Goal: Information Seeking & Learning: Learn about a topic

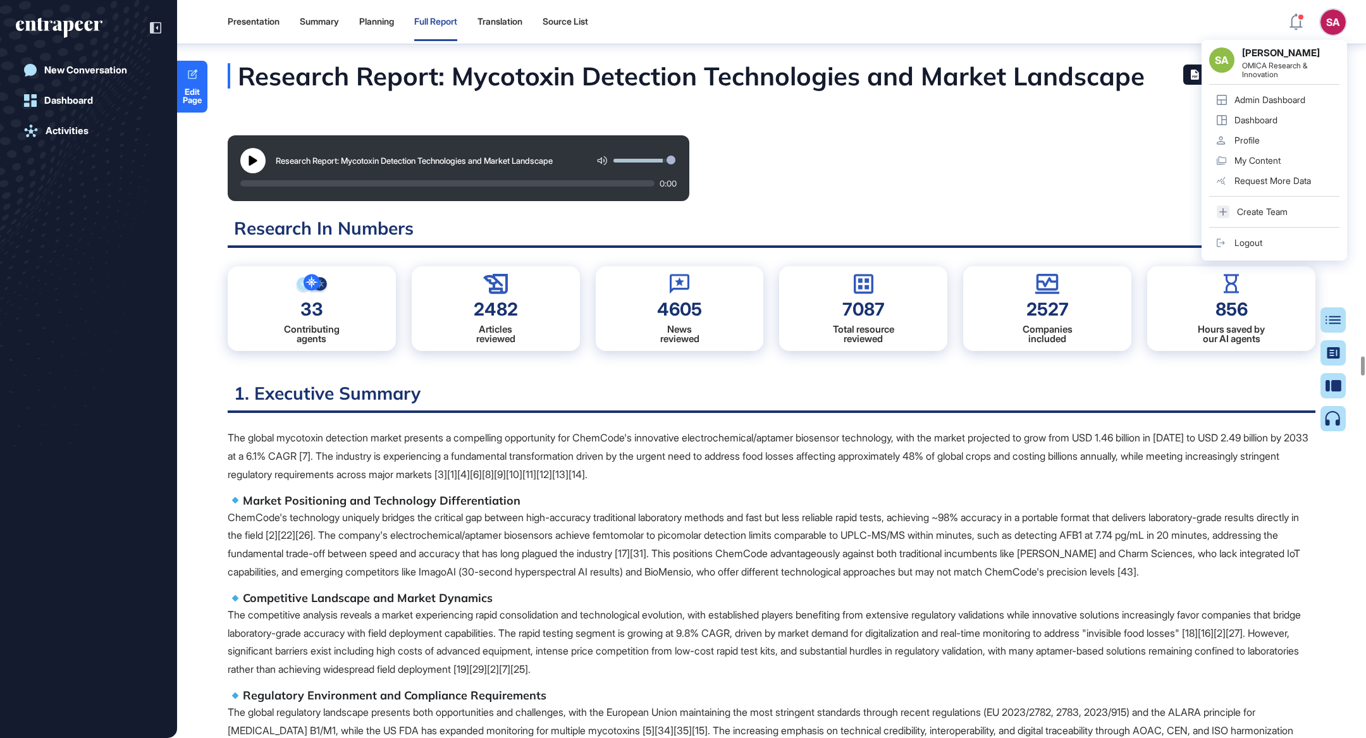
scroll to position [6, 0]
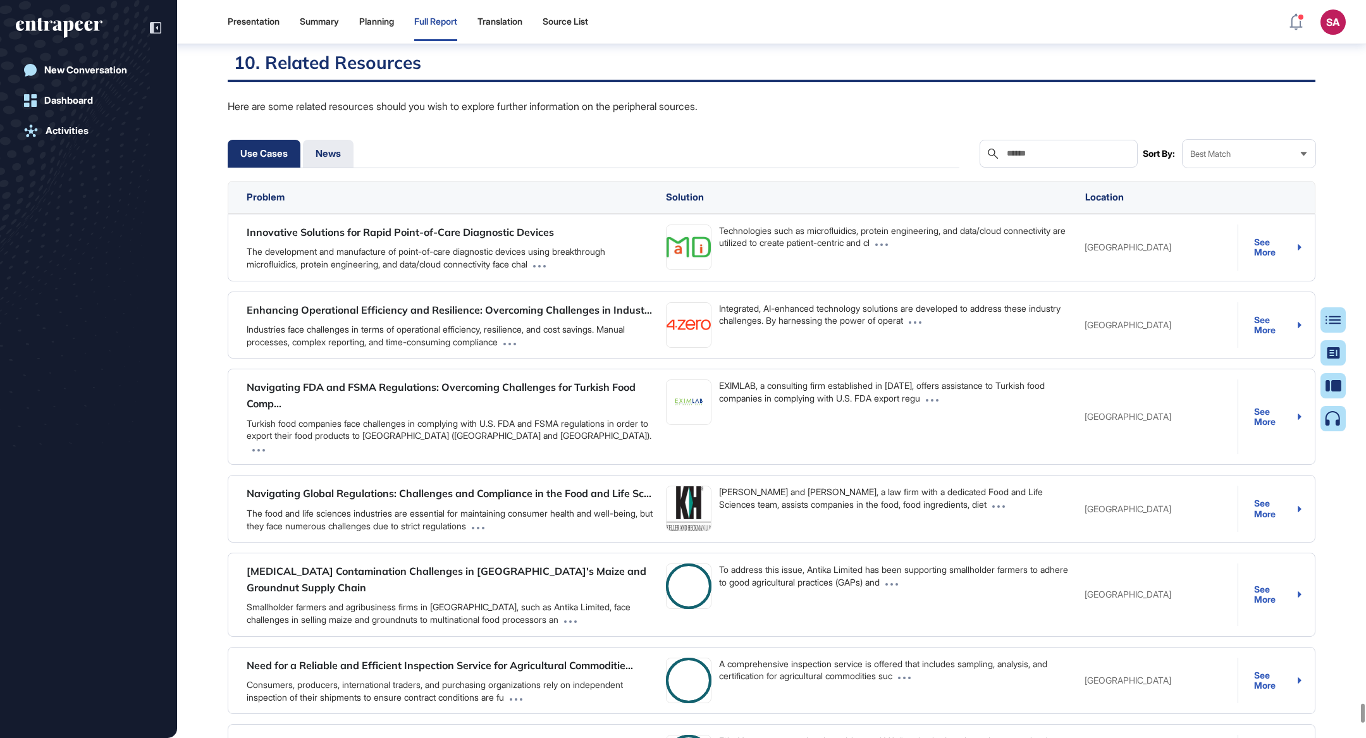
scroll to position [101997, 0]
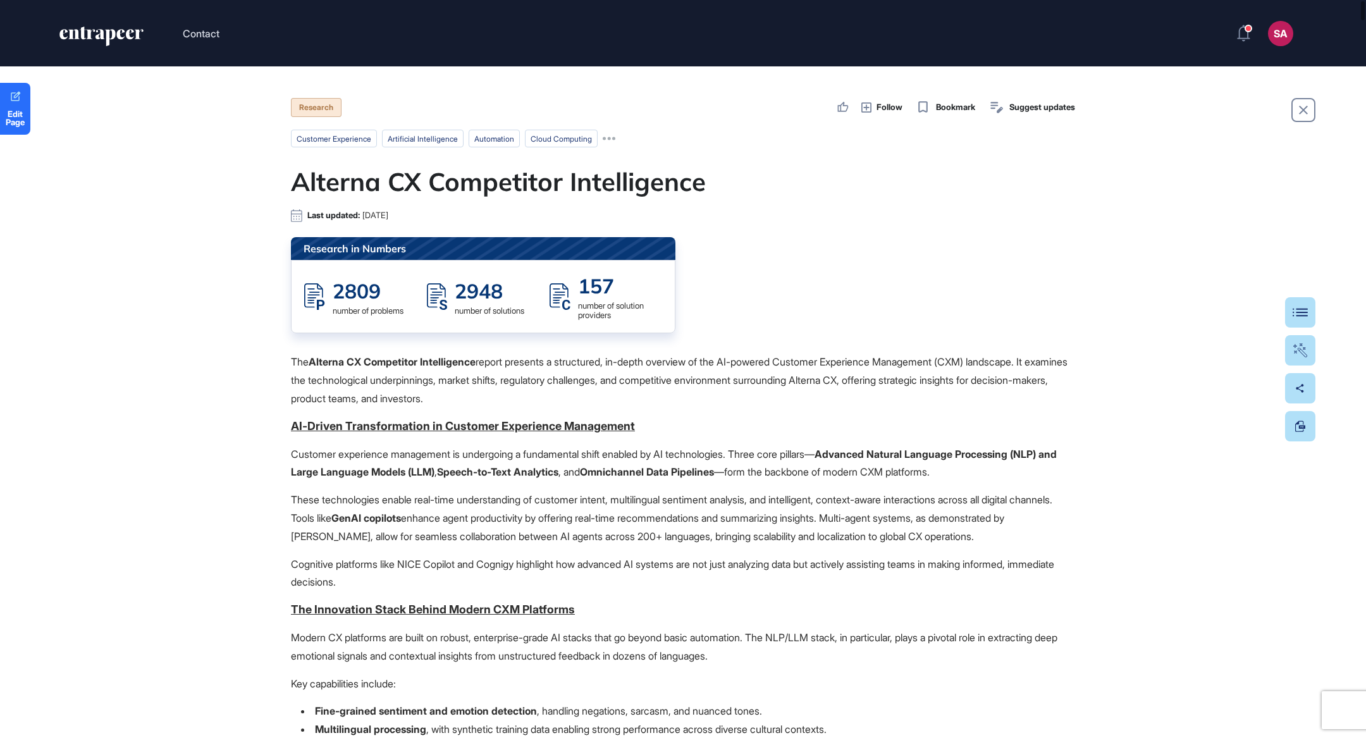
click at [1295, 318] on button at bounding box center [1300, 312] width 30 height 30
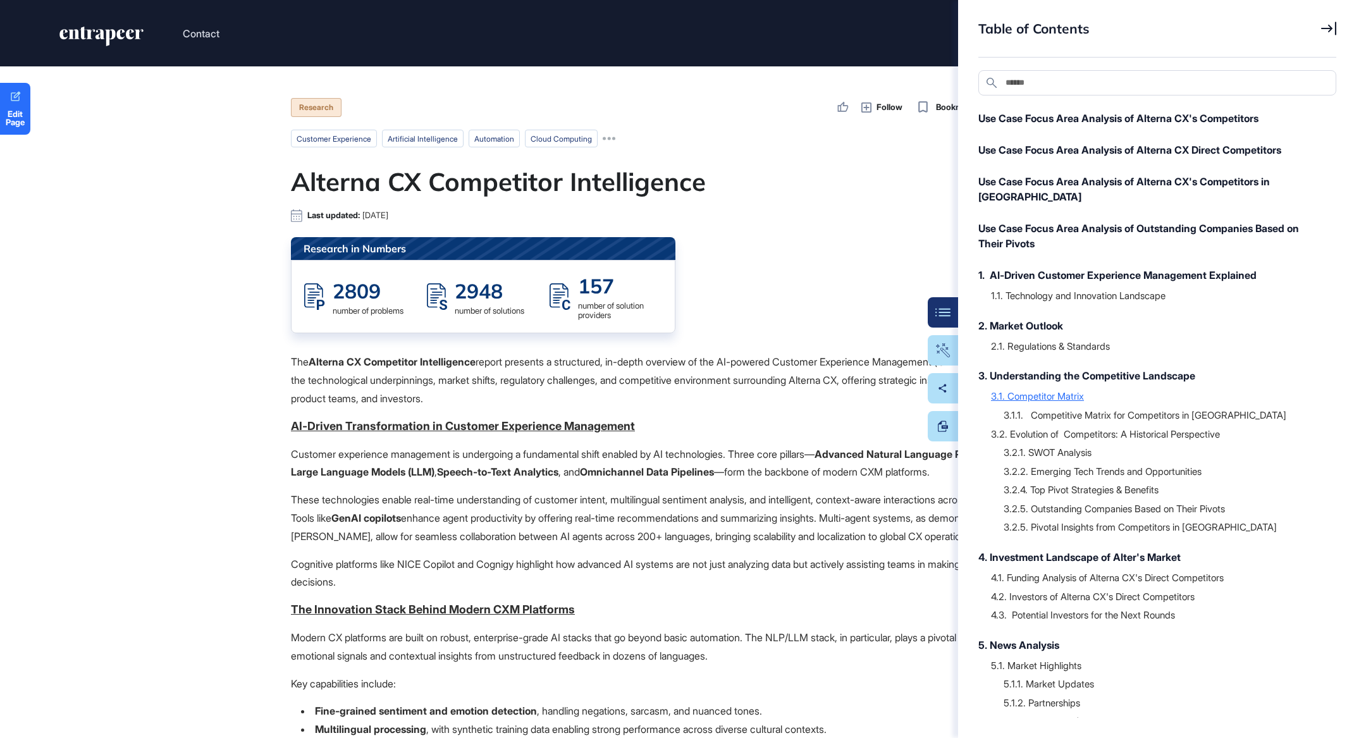
scroll to position [50, 0]
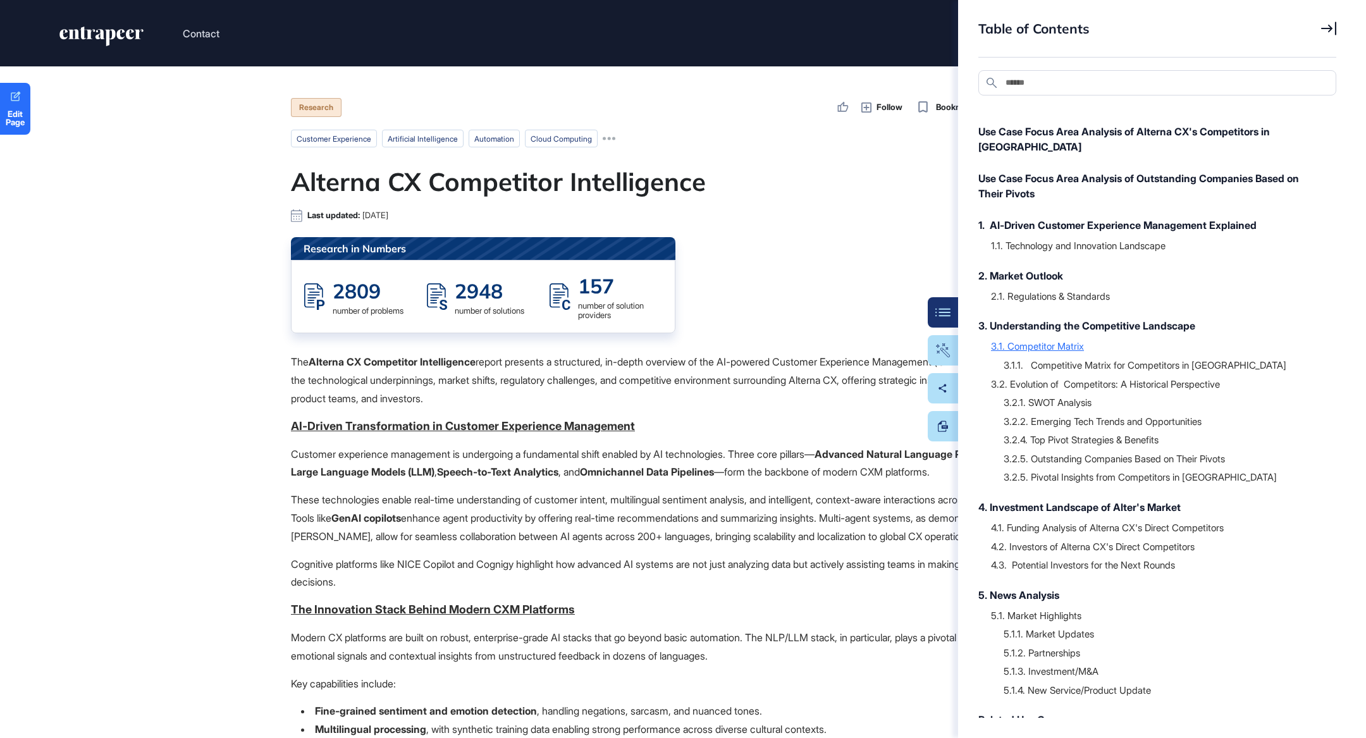
click at [1077, 339] on div "3.1. Competitor Matrix" at bounding box center [1157, 345] width 333 height 13
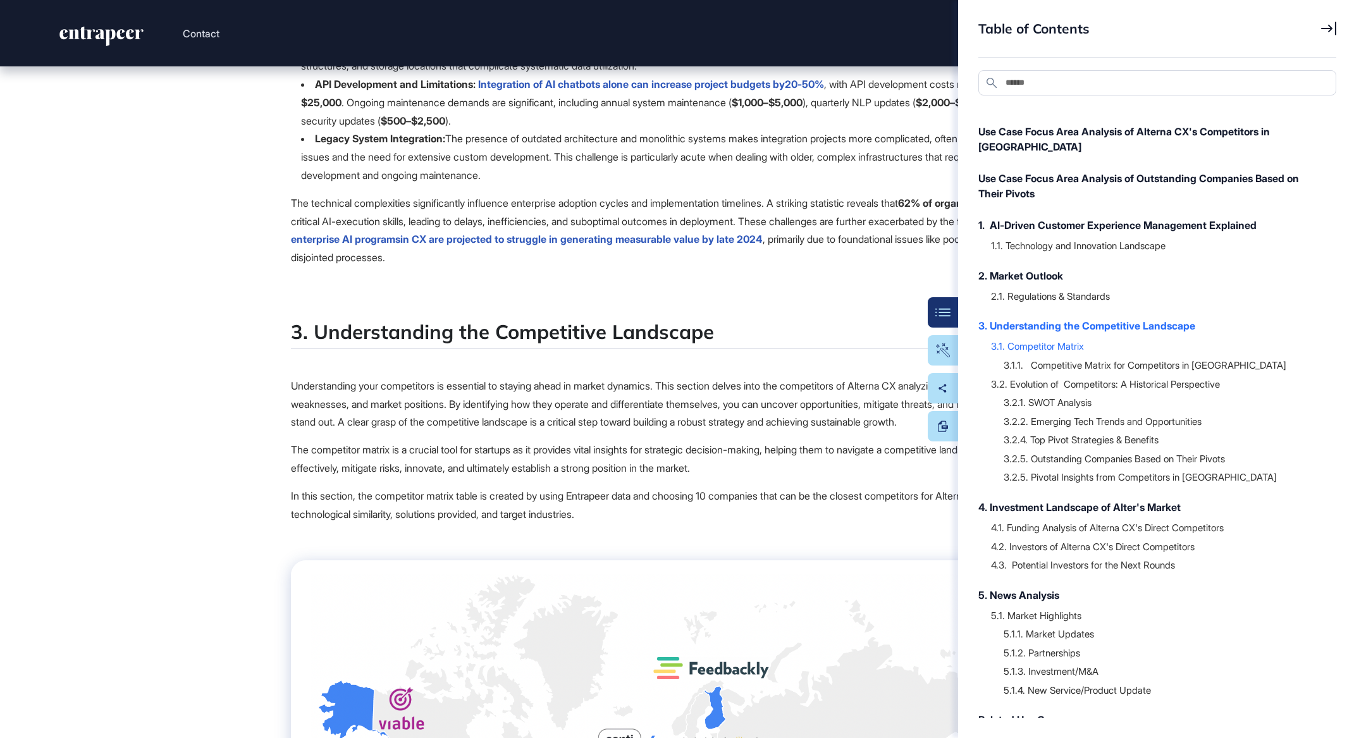
scroll to position [16178, 0]
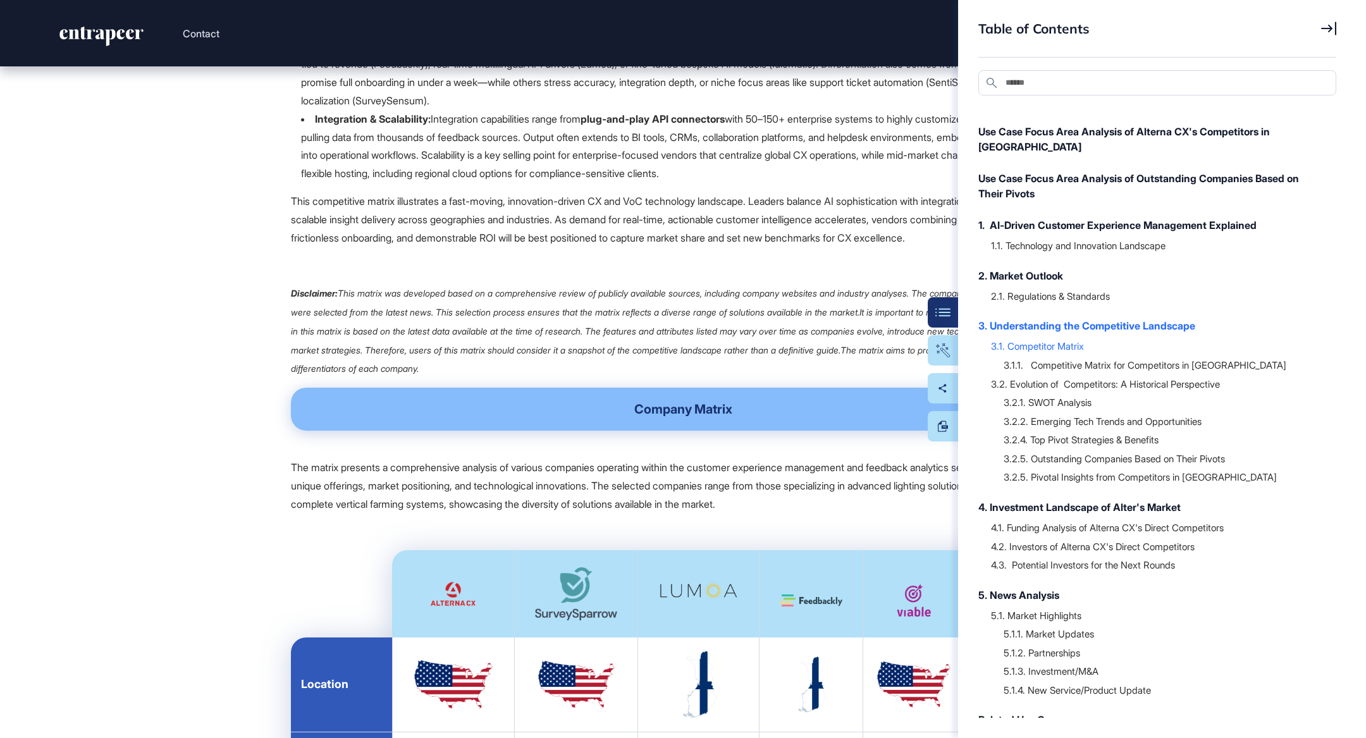
click at [1334, 29] on icon at bounding box center [1328, 28] width 15 height 13
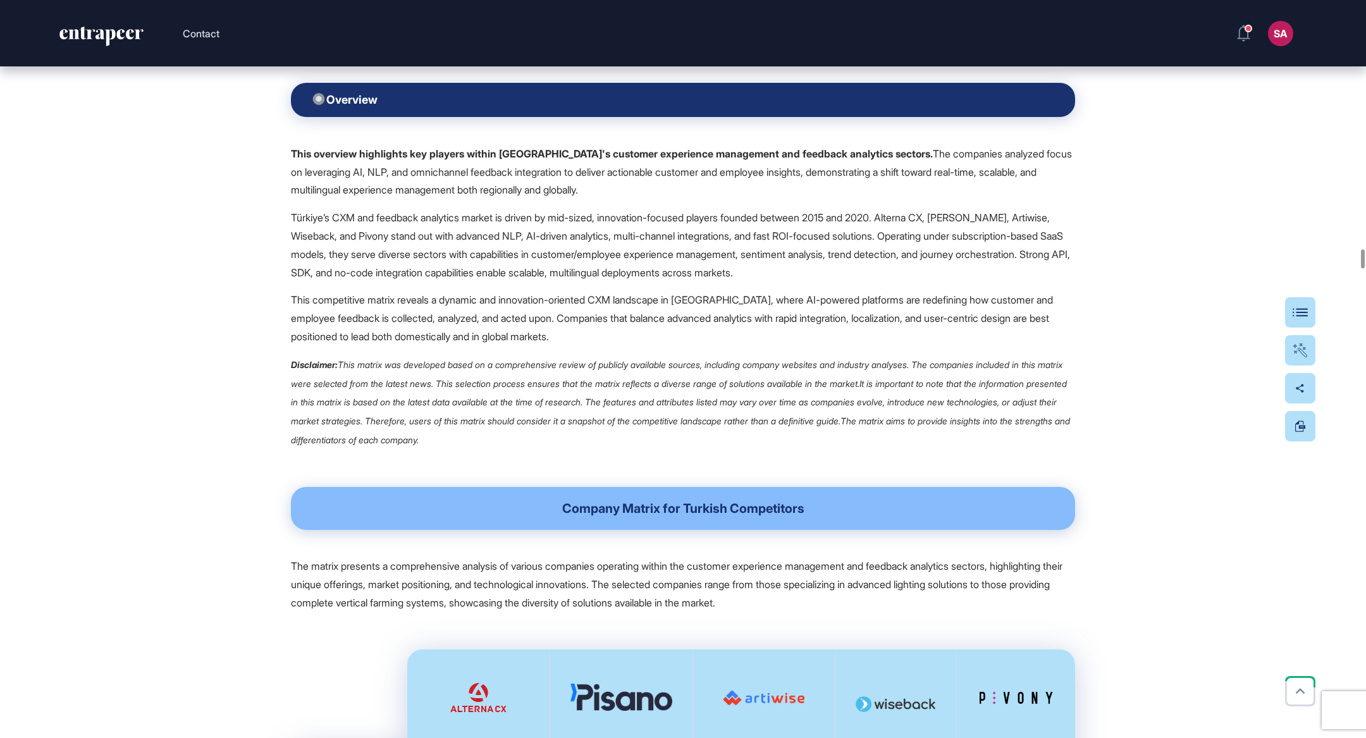
scroll to position [21171, 0]
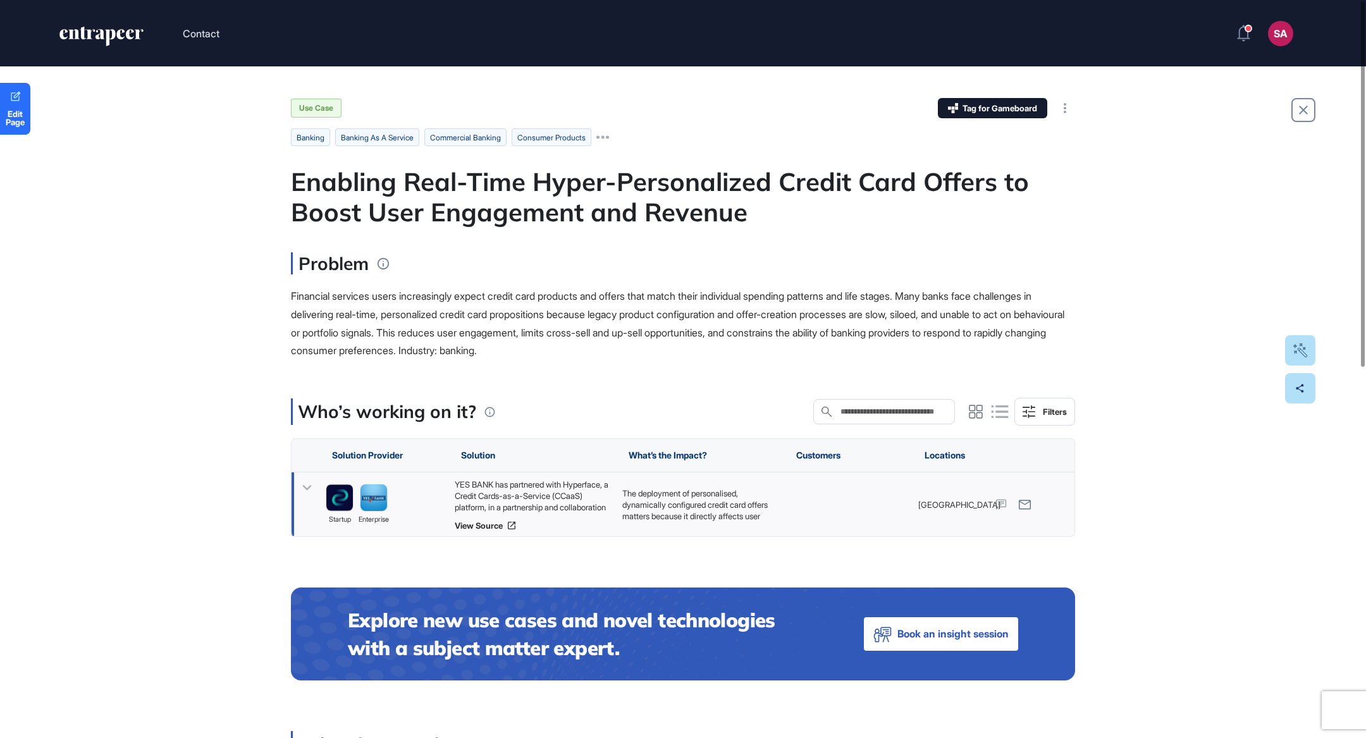
click at [538, 488] on div "YES BANK has partnered with Hyperface, a Credit Cards-as-a-Service (CCaaS) plat…" at bounding box center [532, 496] width 155 height 34
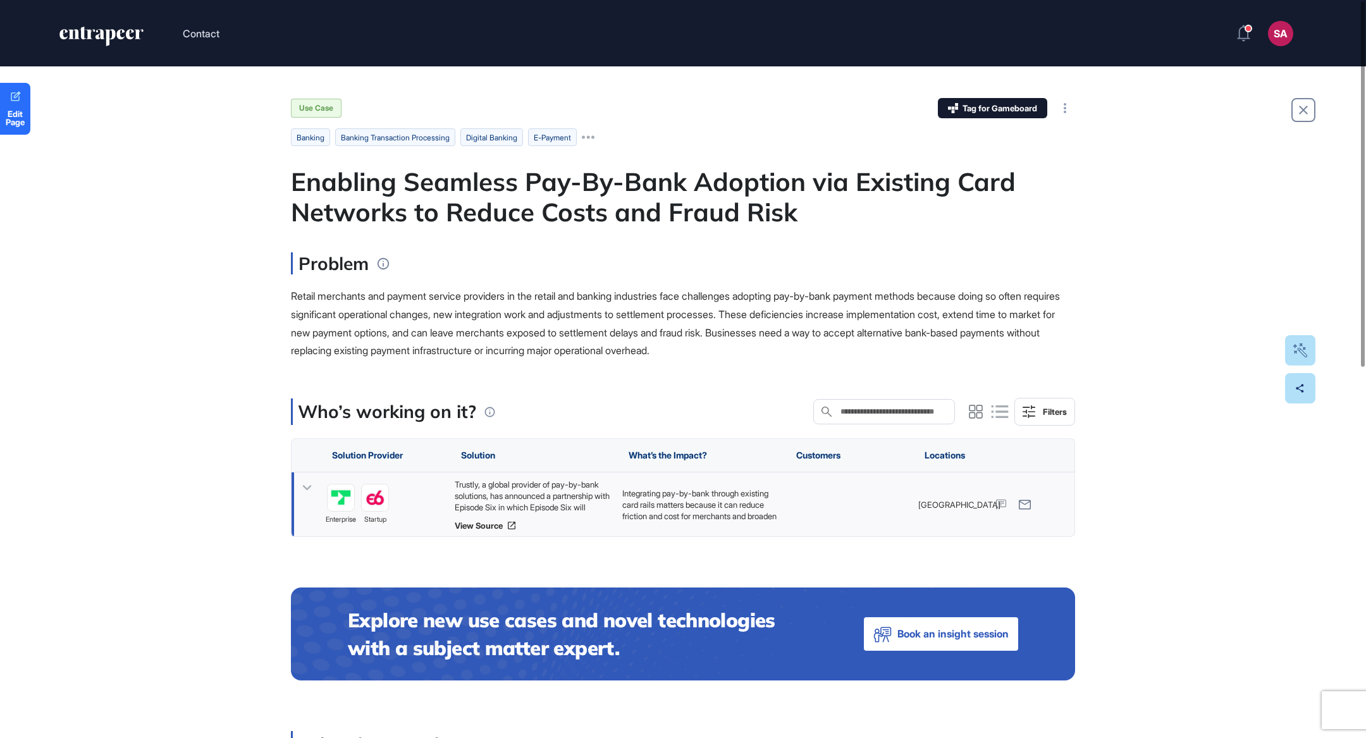
click at [504, 491] on div "Trustly, a global provider of pay-by-bank solutions, has announced a partnershi…" at bounding box center [532, 496] width 155 height 34
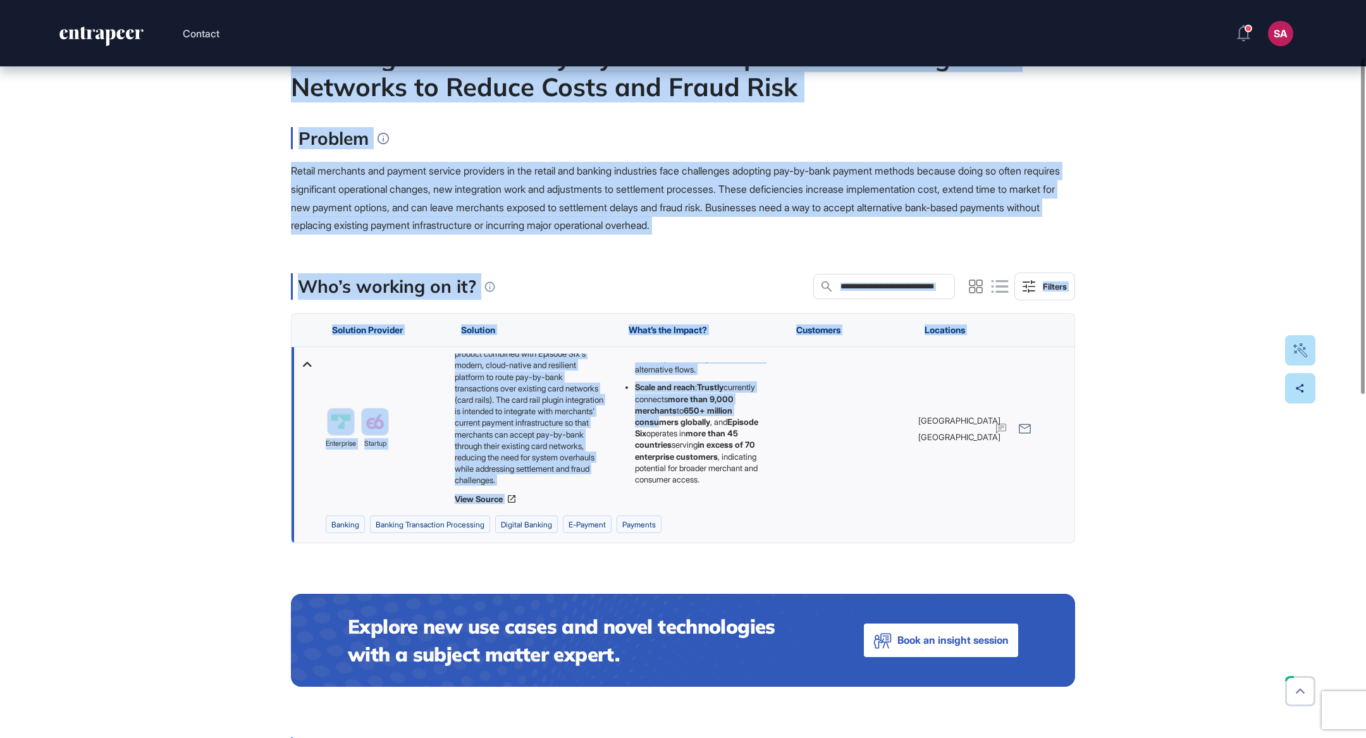
scroll to position [252, 0]
drag, startPoint x: 279, startPoint y: 179, endPoint x: 730, endPoint y: 483, distance: 543.2
click at [730, 483] on div "Edit Page Use Case Tag for Gameboard Build Partner Invest Acquire banking banki…" at bounding box center [683, 699] width 1366 height 1516
copy main "Loremips Dolorsit Ame-Co-Adip Elitsedd eiu Temporin Utla Etdolore ma Aliqua Eni…"
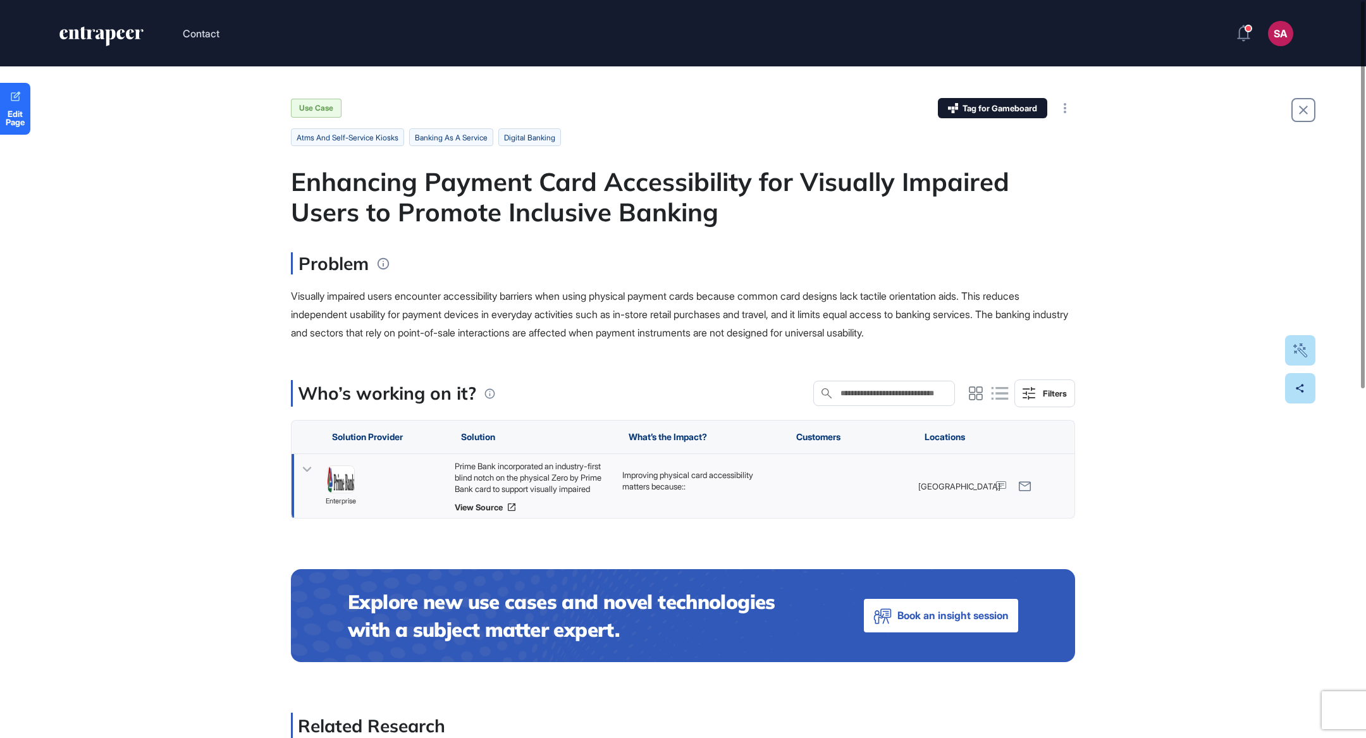
click at [563, 475] on div "Prime Bank incorporated an industry-first blind notch on the physical Zero by P…" at bounding box center [532, 477] width 155 height 34
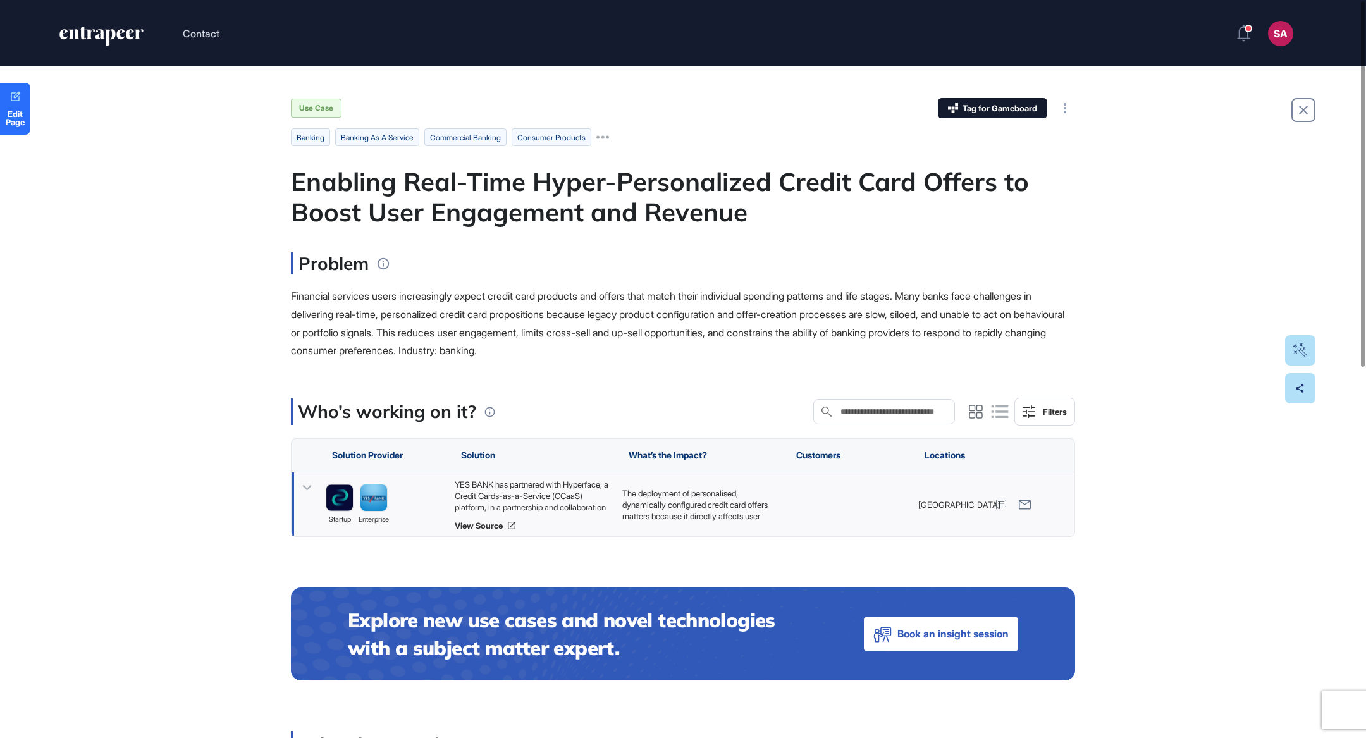
click at [554, 487] on div "YES BANK has partnered with Hyperface, a Credit Cards-as-a-Service (CCaaS) plat…" at bounding box center [532, 496] width 155 height 34
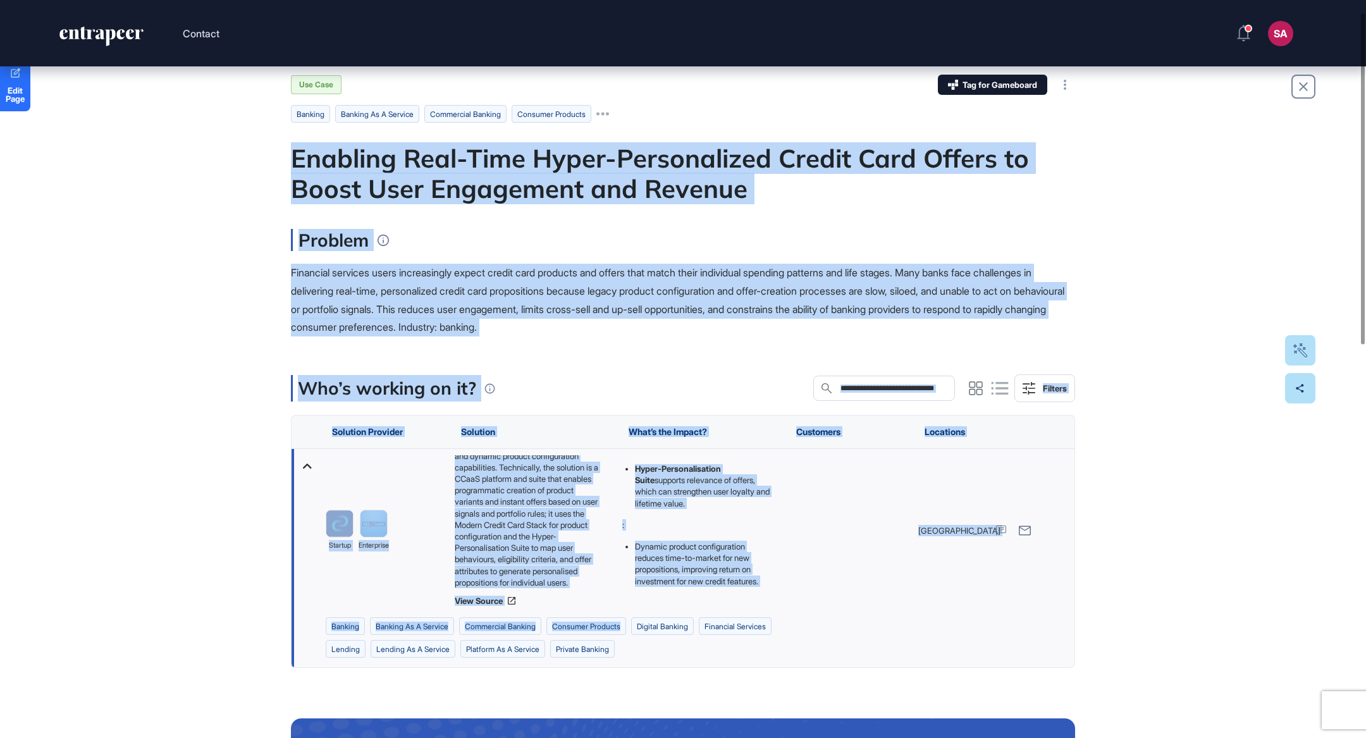
scroll to position [29, 0]
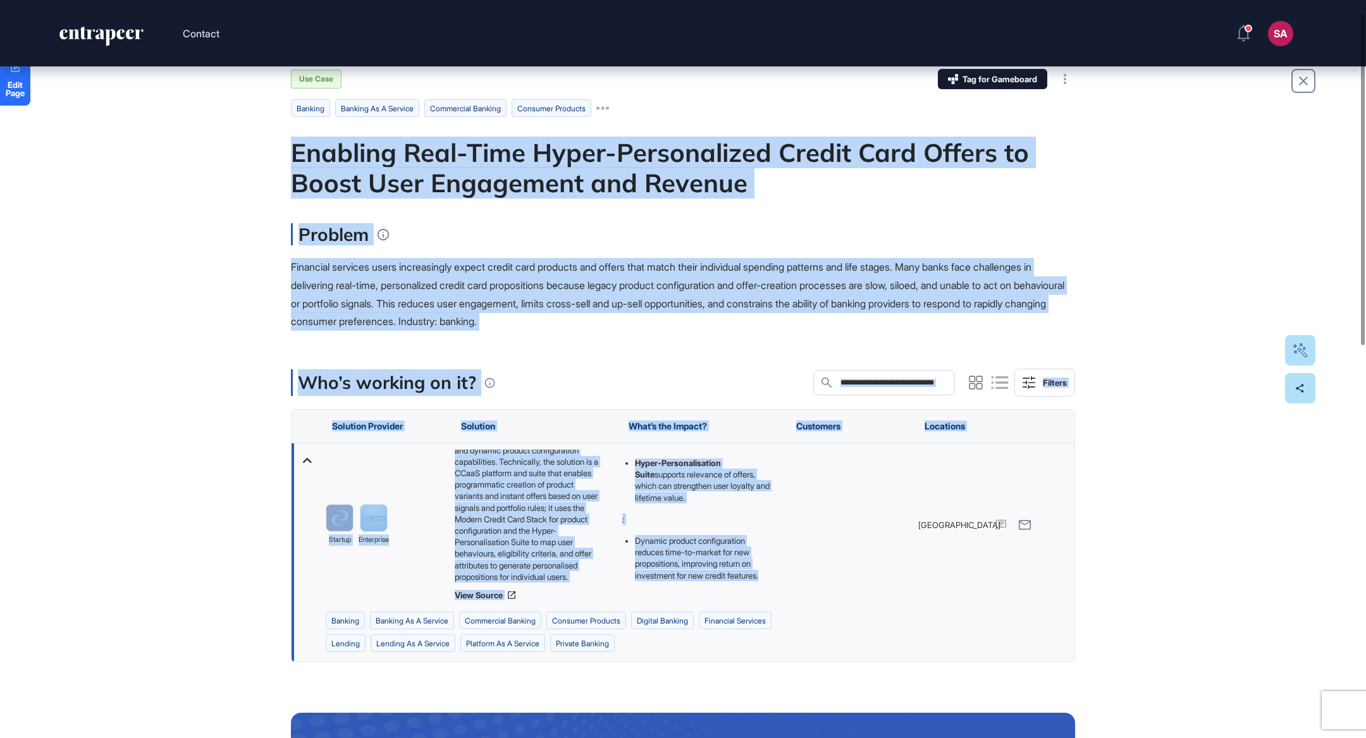
drag, startPoint x: 280, startPoint y: 187, endPoint x: 776, endPoint y: 578, distance: 632.0
copy main "Enabling Real-Time Hyper-Personalized Credit Card Offers to Boost User Engageme…"
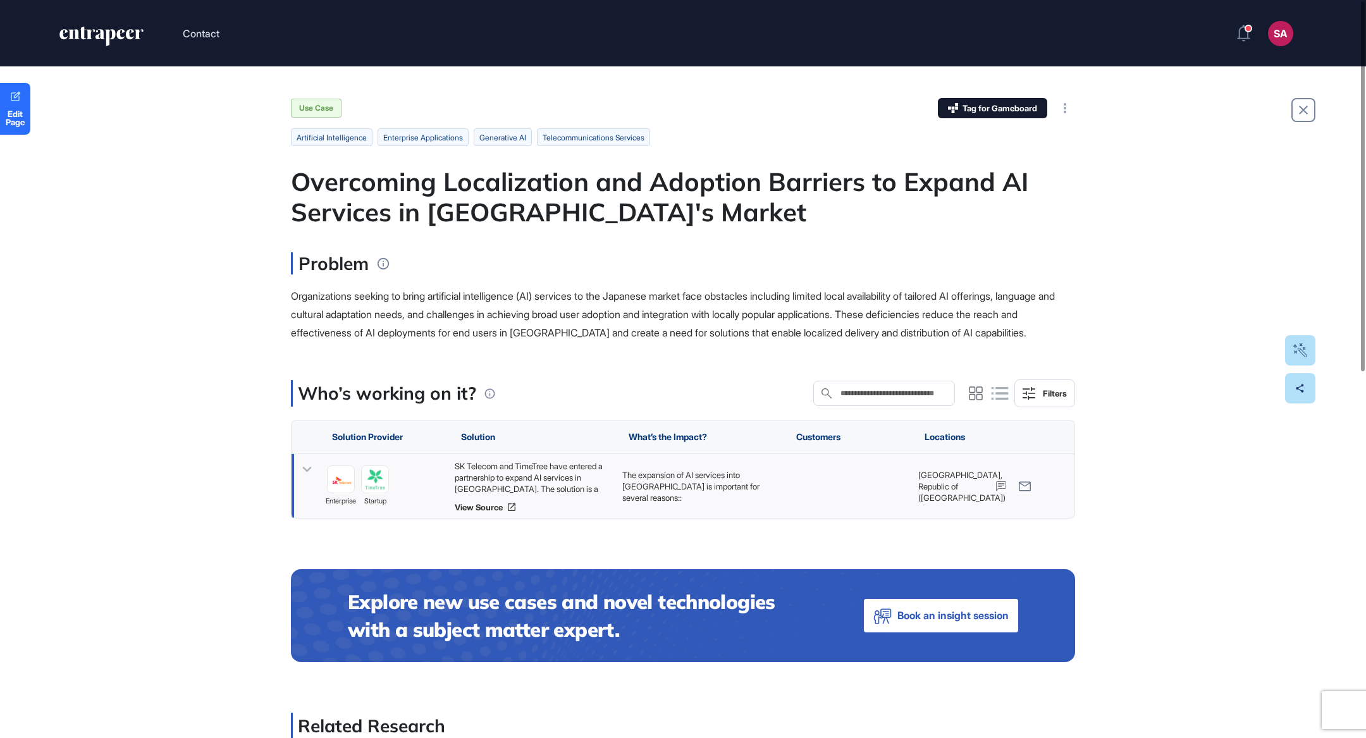
click at [581, 469] on div "SK Telecom and TimeTree have entered a partnership to expand AI services in [GE…" at bounding box center [532, 477] width 155 height 34
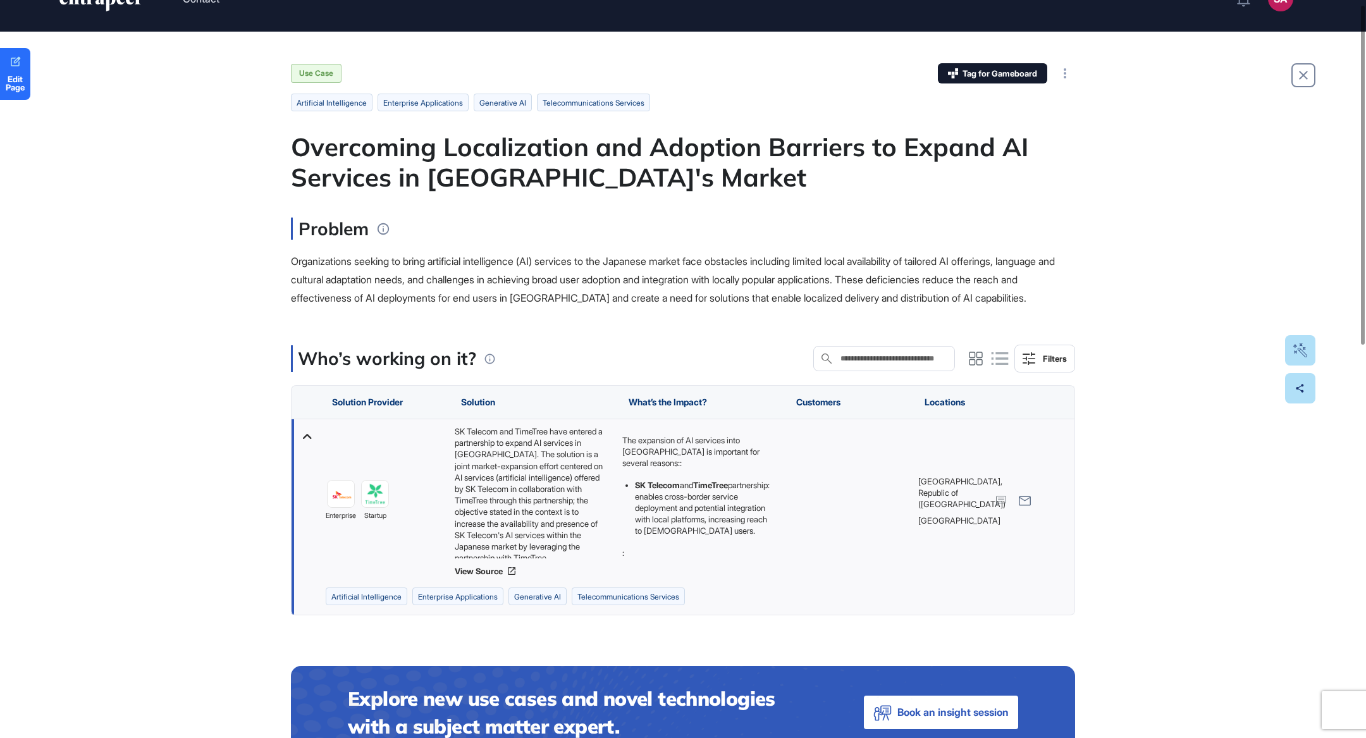
scroll to position [49, 0]
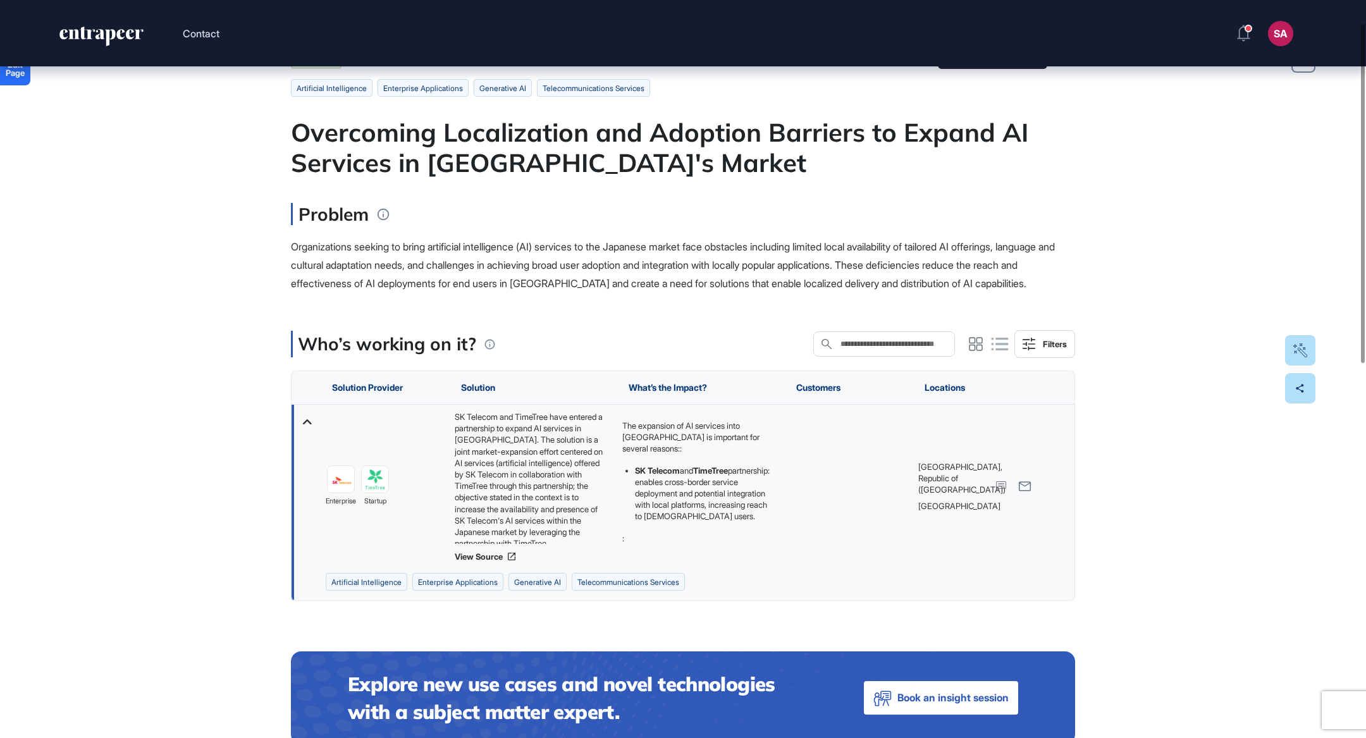
click at [521, 478] on div "SK Telecom and TimeTree have entered a partnership to expand AI services in [GE…" at bounding box center [532, 477] width 155 height 133
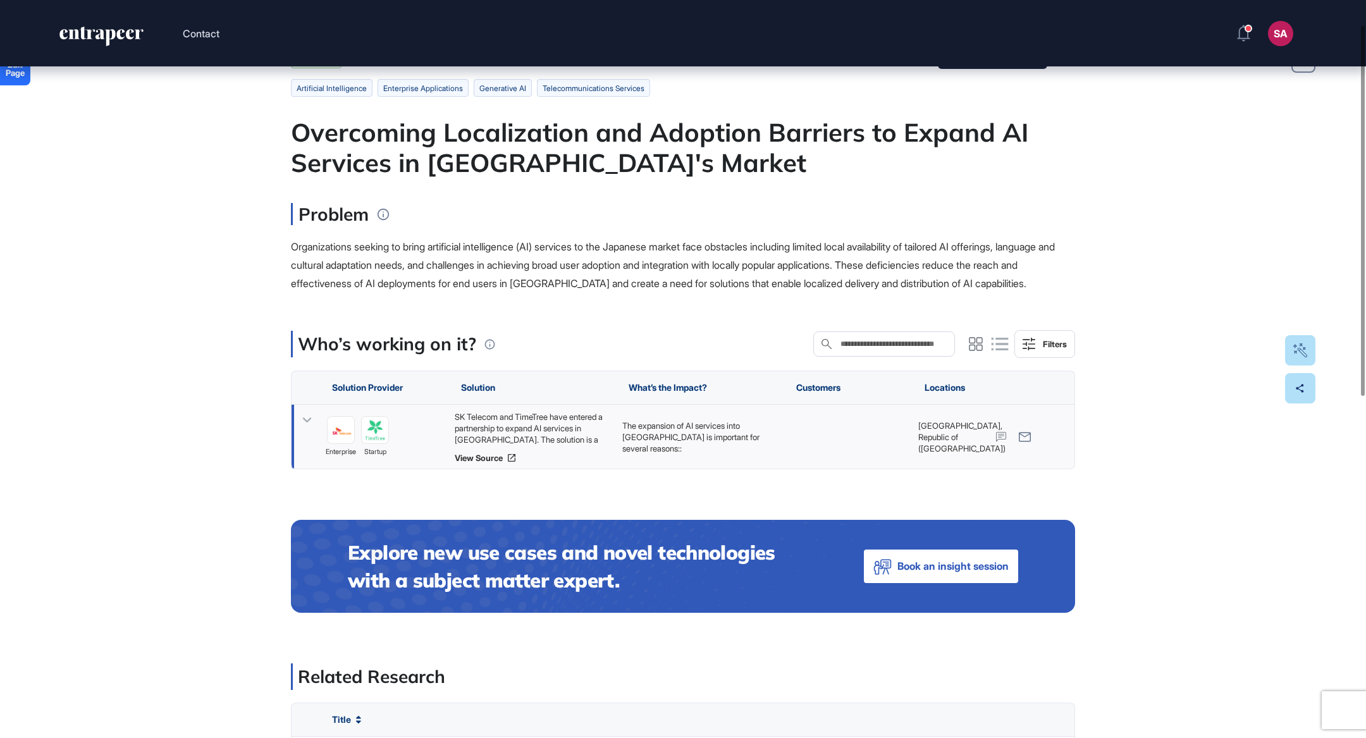
click at [510, 435] on div "SK Telecom and TimeTree have entered a partnership to expand AI services in [GE…" at bounding box center [532, 428] width 155 height 34
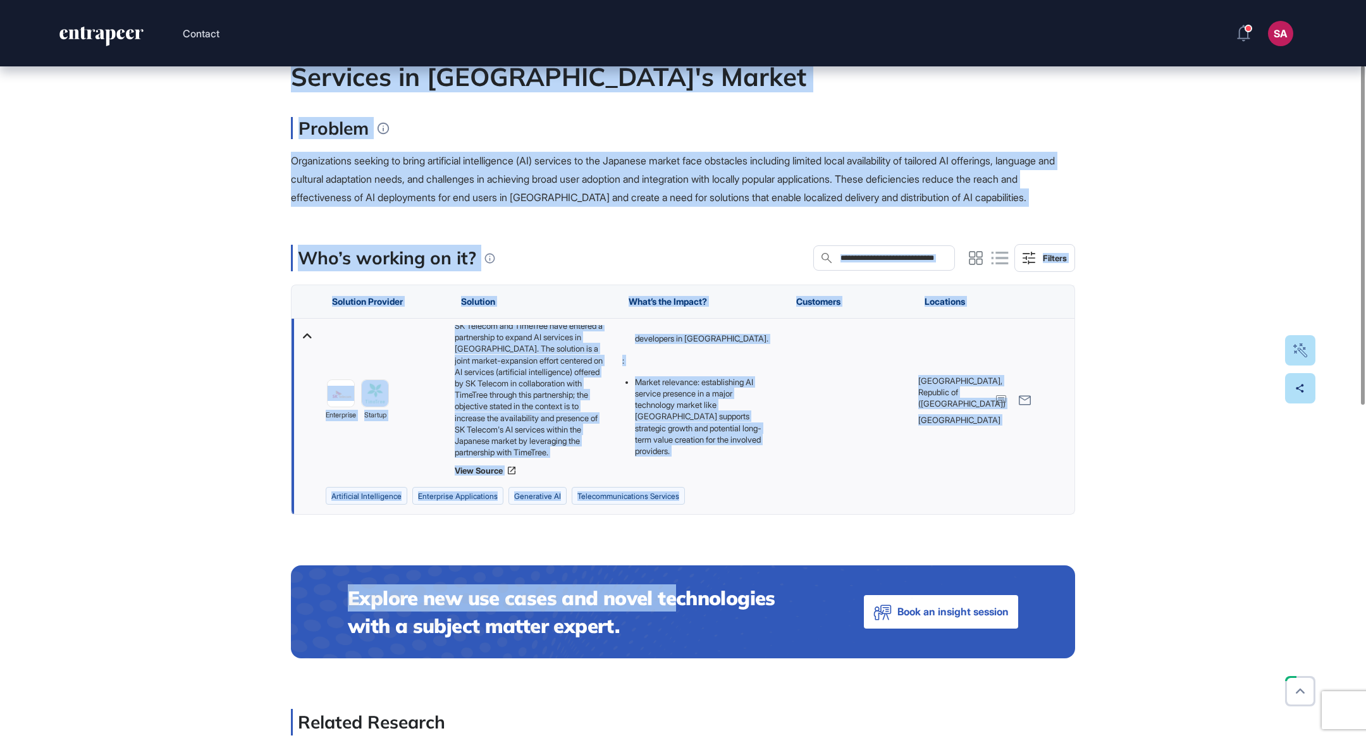
scroll to position [144, 0]
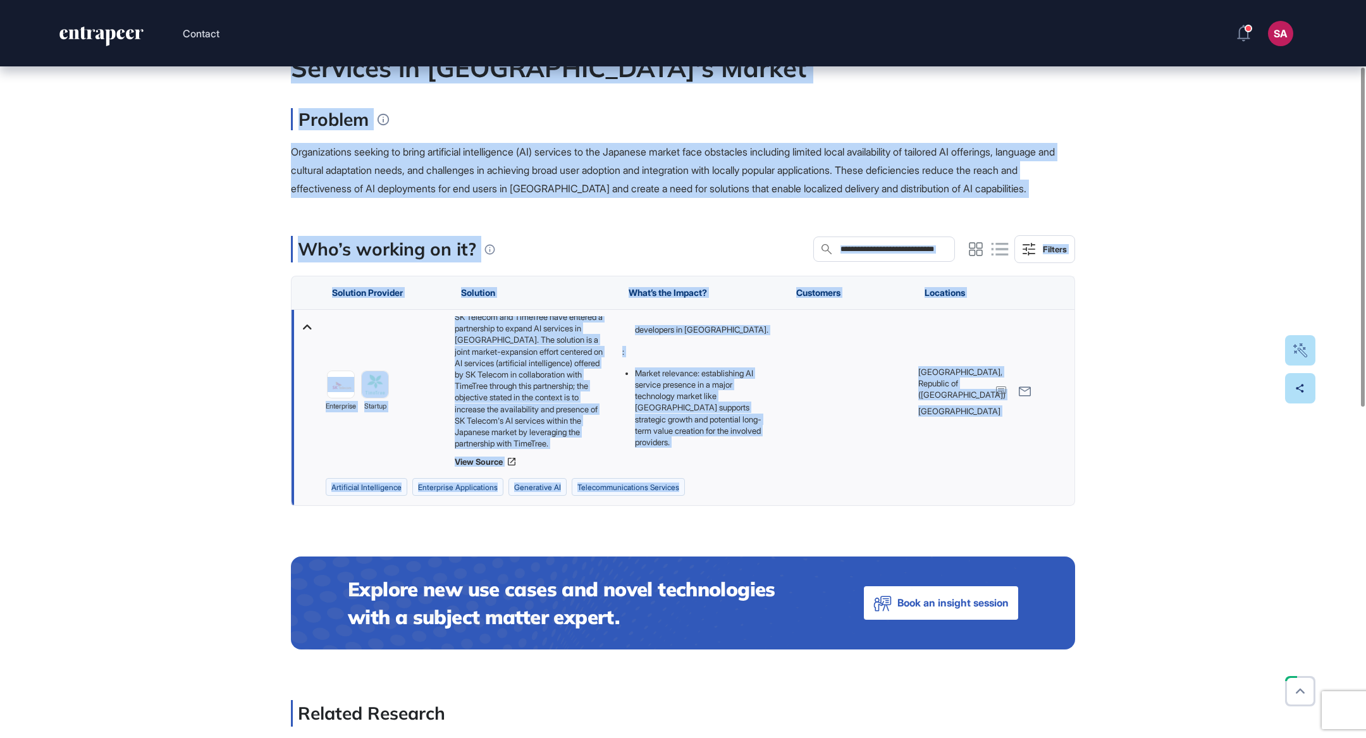
drag, startPoint x: 291, startPoint y: 173, endPoint x: 695, endPoint y: 498, distance: 518.0
click at [695, 498] on main "Use Case Tag for Gameboard Build Partner Invest Acquire artificial intelligence…" at bounding box center [683, 624] width 784 height 1340
copy main "Overcoming Localization and Adoption Barriers to Expand AI Services in Japan's …"
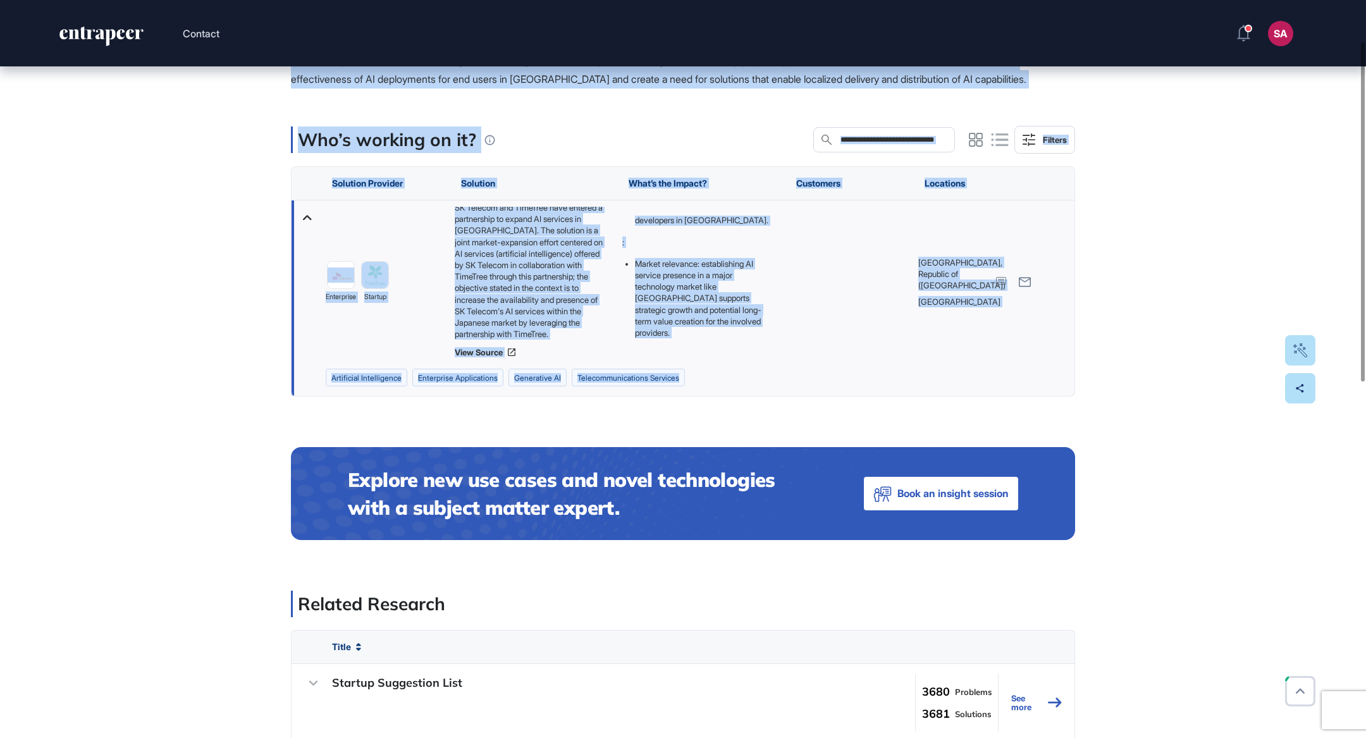
scroll to position [89, 0]
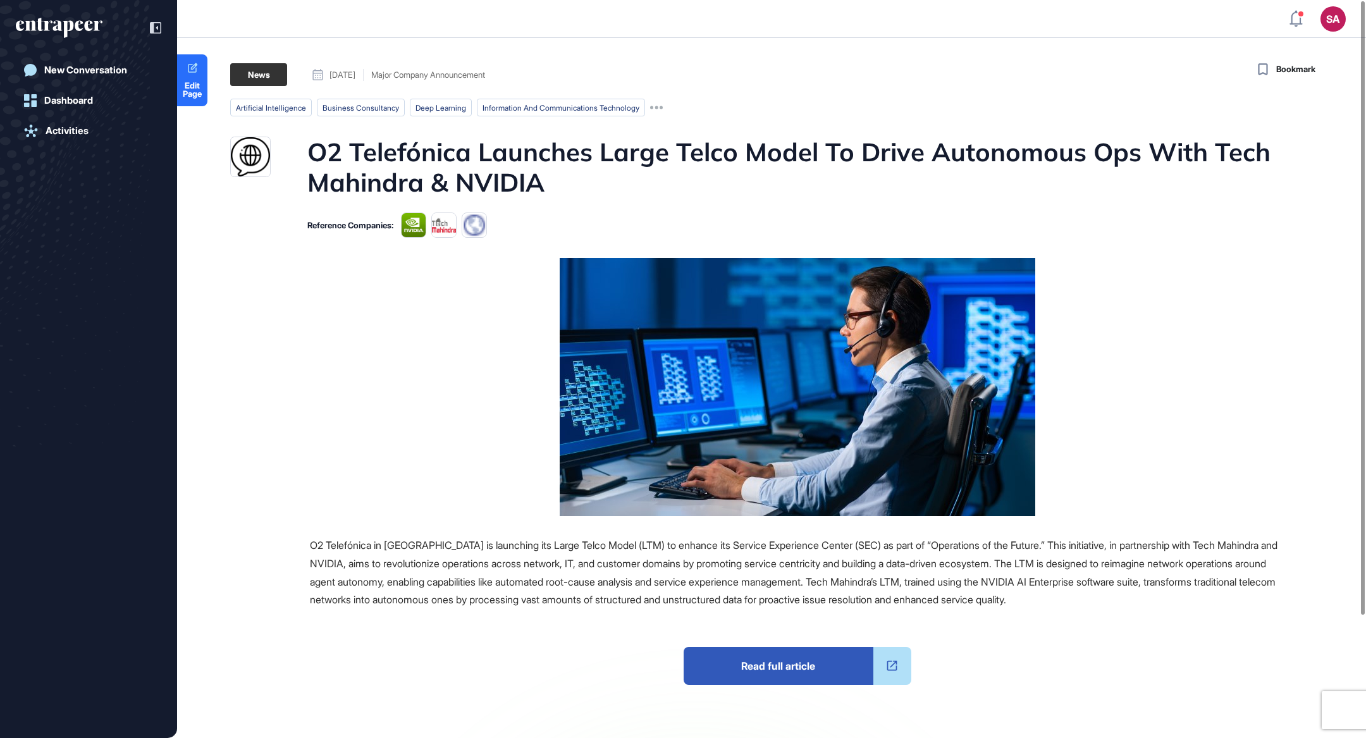
click at [791, 651] on span "Read full article" at bounding box center [778, 666] width 190 height 38
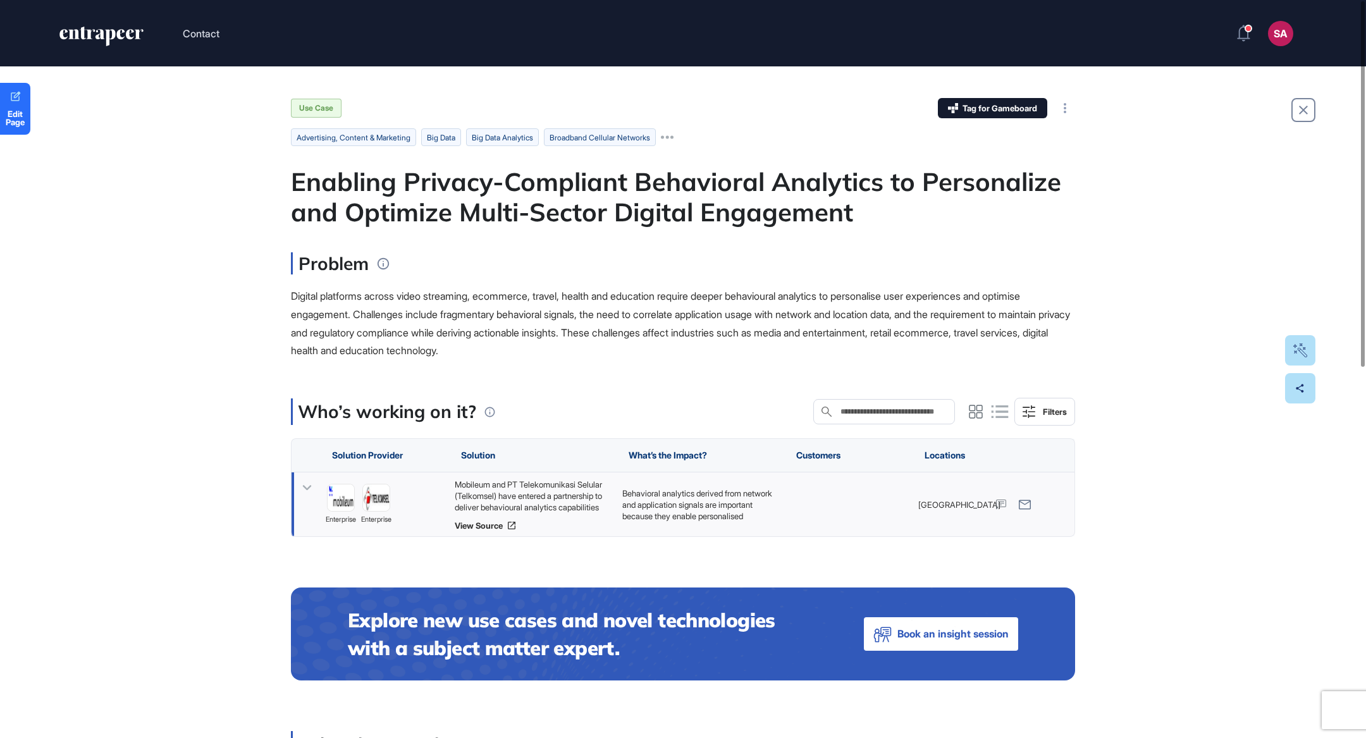
click at [542, 486] on div "Mobileum and PT Telekomunikasi Selular (Telkomsel) have entered a partnership t…" at bounding box center [532, 496] width 155 height 34
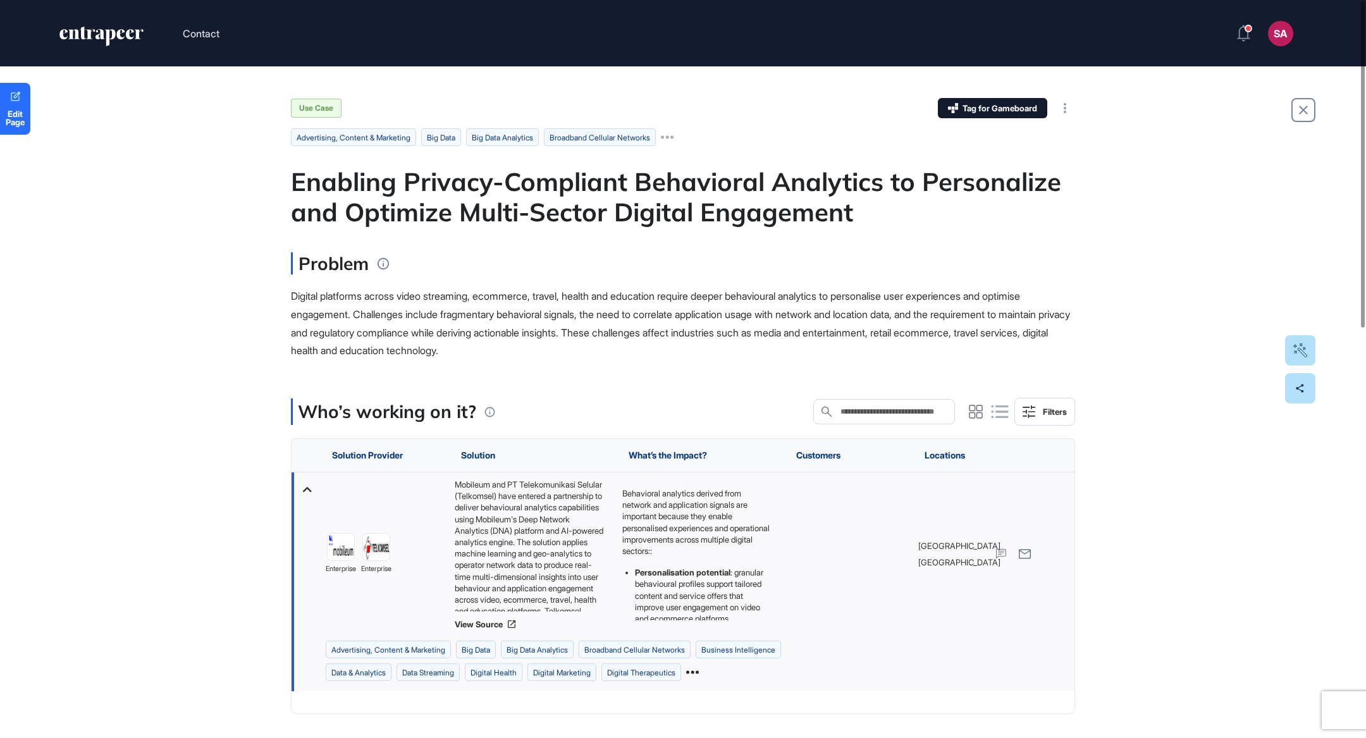
click at [686, 678] on icon at bounding box center [692, 672] width 13 height 13
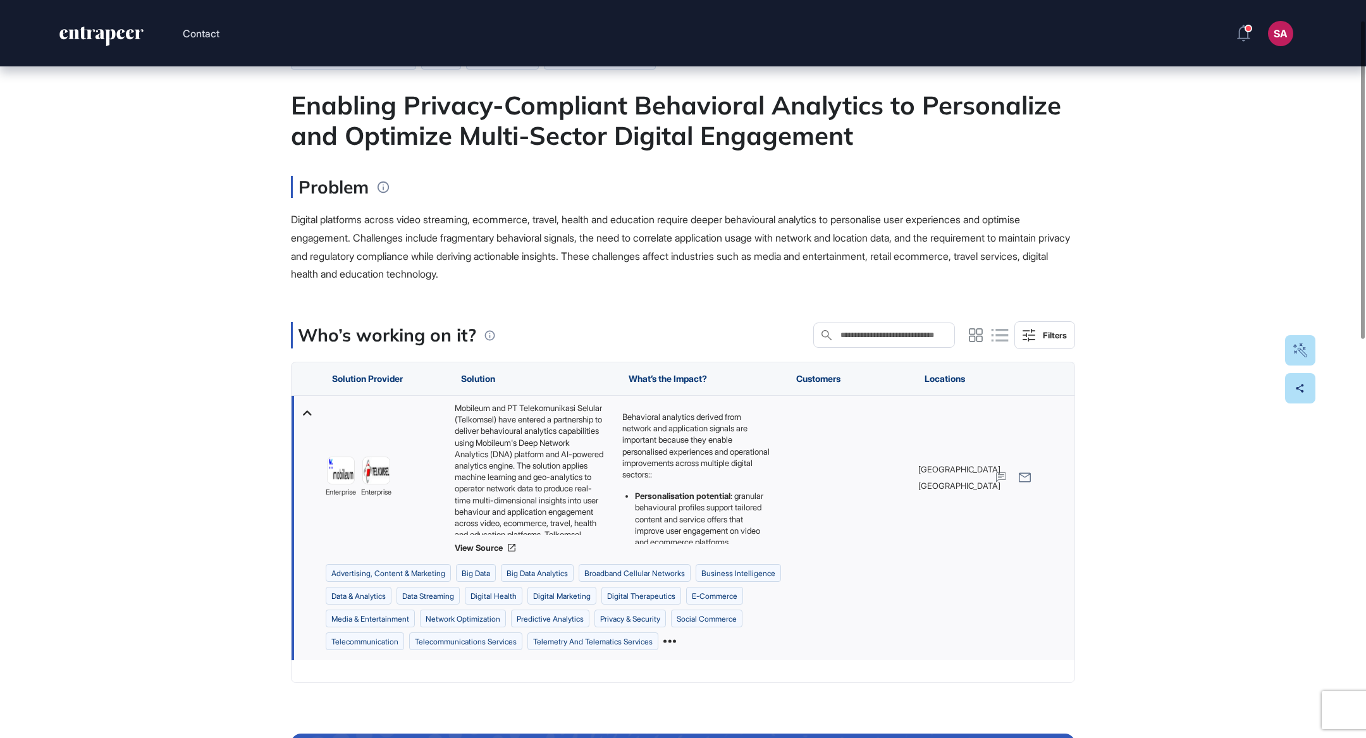
scroll to position [80, 0]
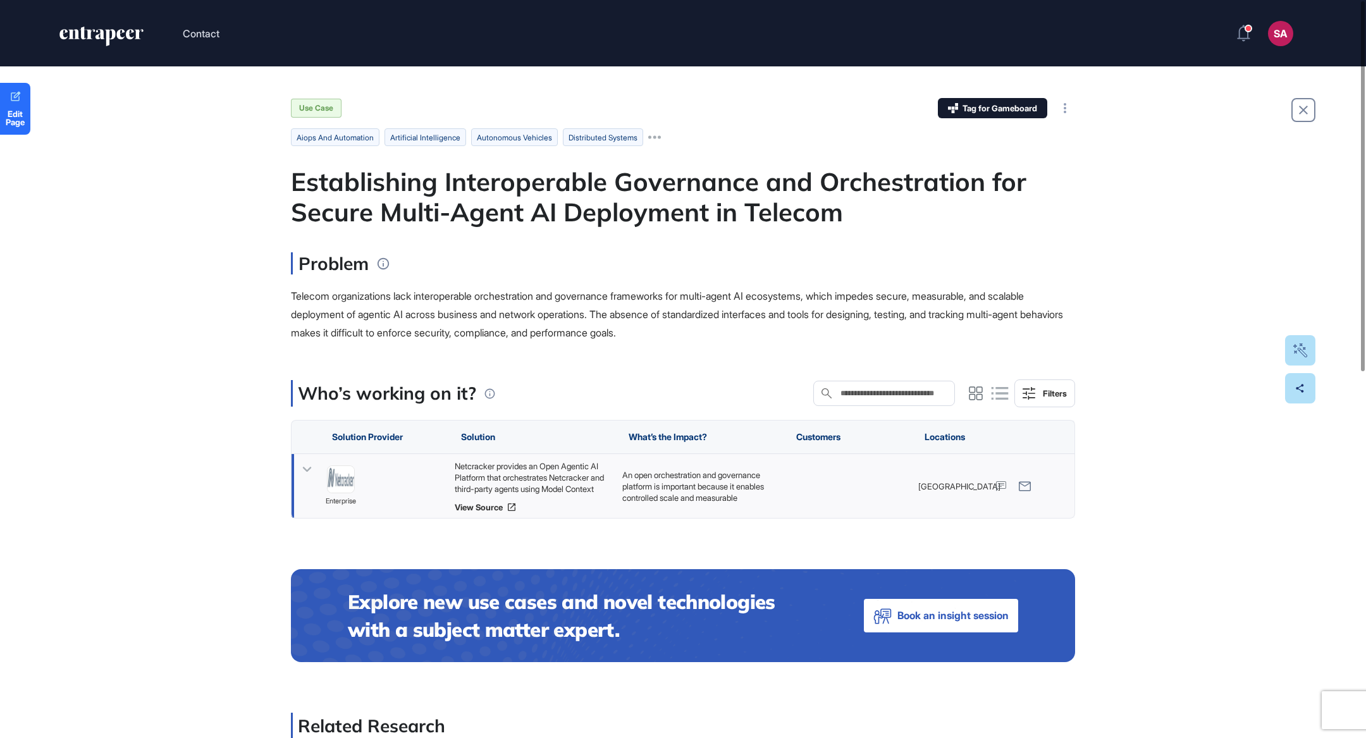
click at [518, 471] on div "Netcracker provides an Open Agentic AI Platform that orchestrates Netcracker an…" at bounding box center [532, 477] width 155 height 34
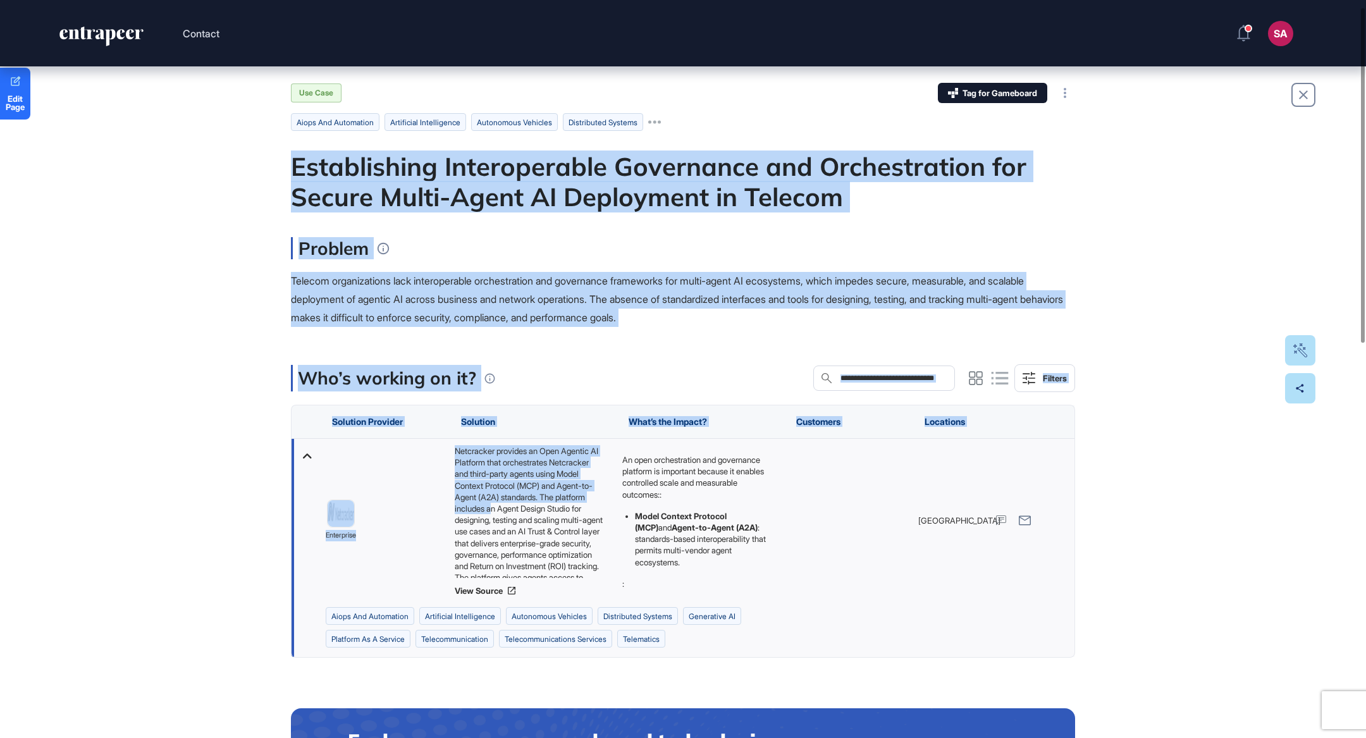
scroll to position [63, 0]
drag, startPoint x: 290, startPoint y: 163, endPoint x: 953, endPoint y: 159, distance: 663.8
click at [534, 313] on span "Telecom organizations lack interoperable orchestration and governance framework…" at bounding box center [677, 298] width 772 height 49
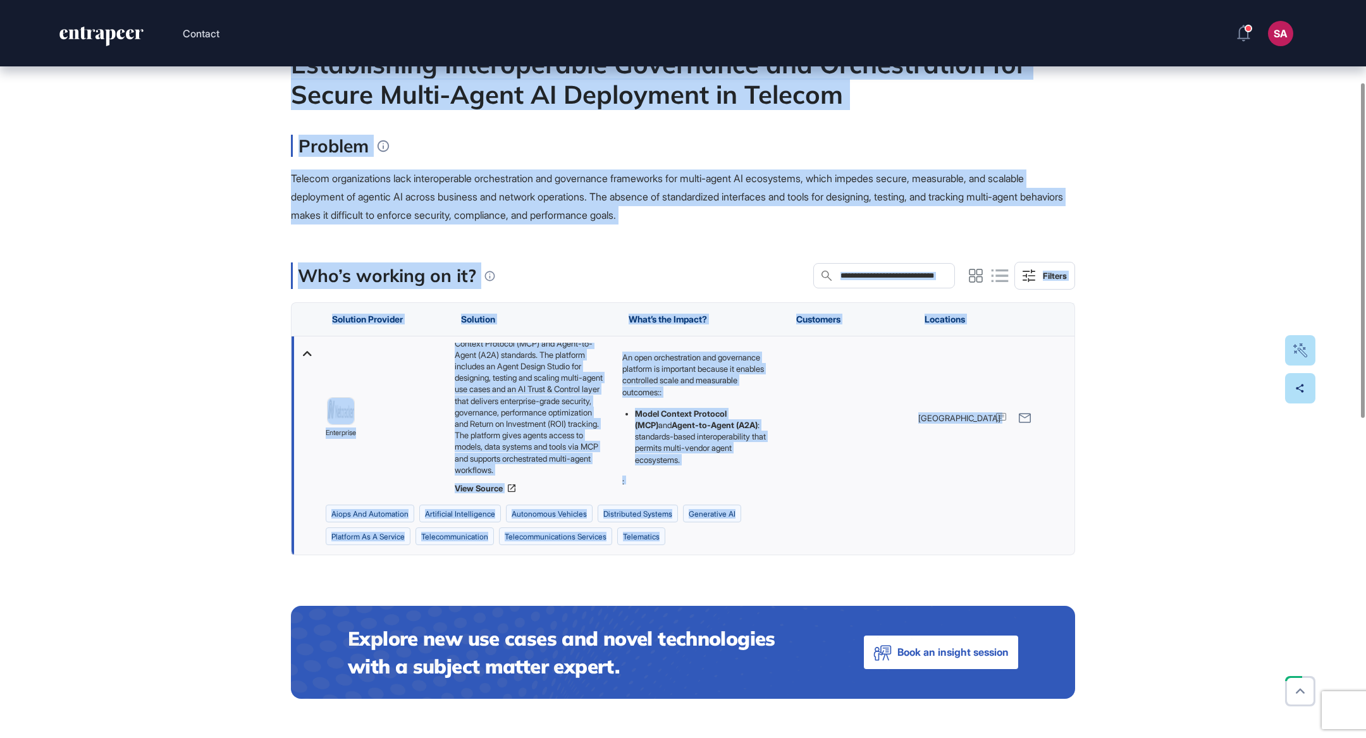
scroll to position [190, 0]
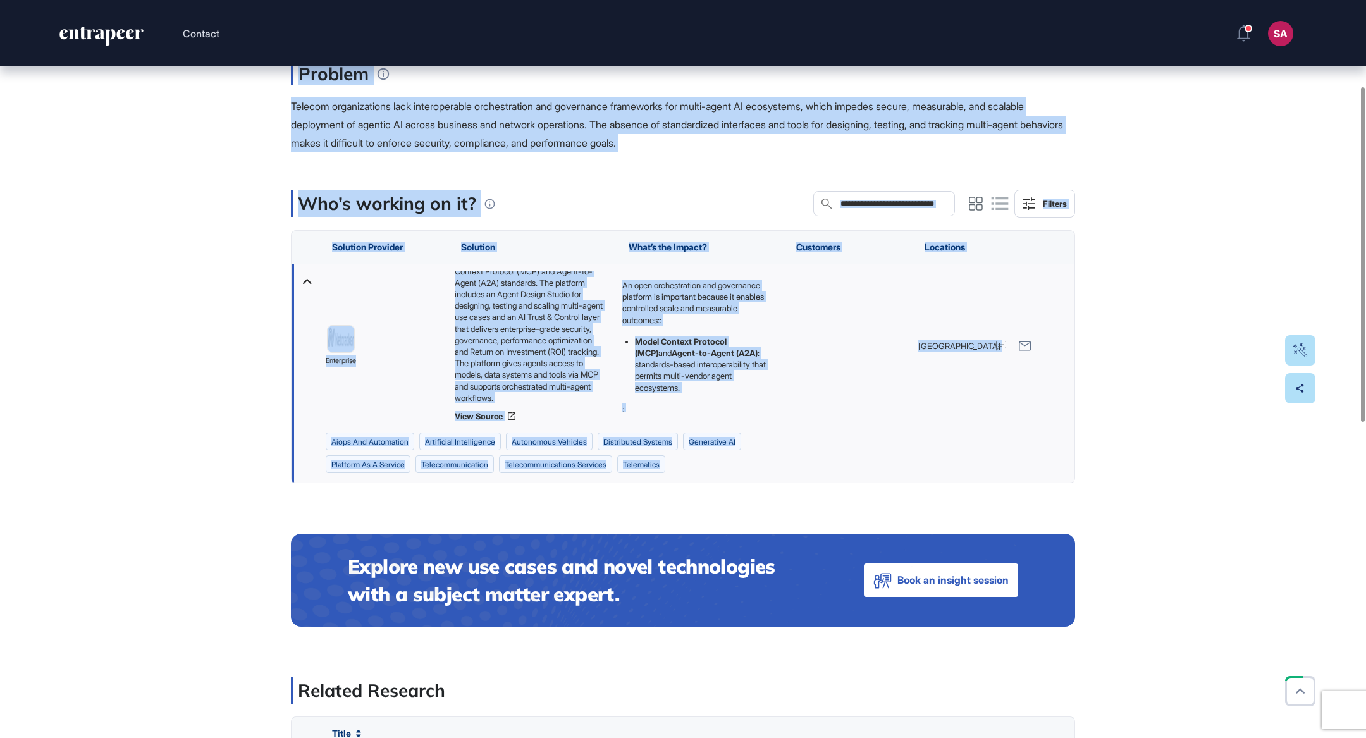
drag, startPoint x: 288, startPoint y: 167, endPoint x: 690, endPoint y: 479, distance: 508.6
click at [690, 479] on div "Edit Page Use Case Tag for Gameboard Build Partner Invest Acquire aiops and aut…" at bounding box center [683, 637] width 1366 height 1520
copy main "Establishing Interoperable Governance and Orchestration for Secure Multi-Agent …"
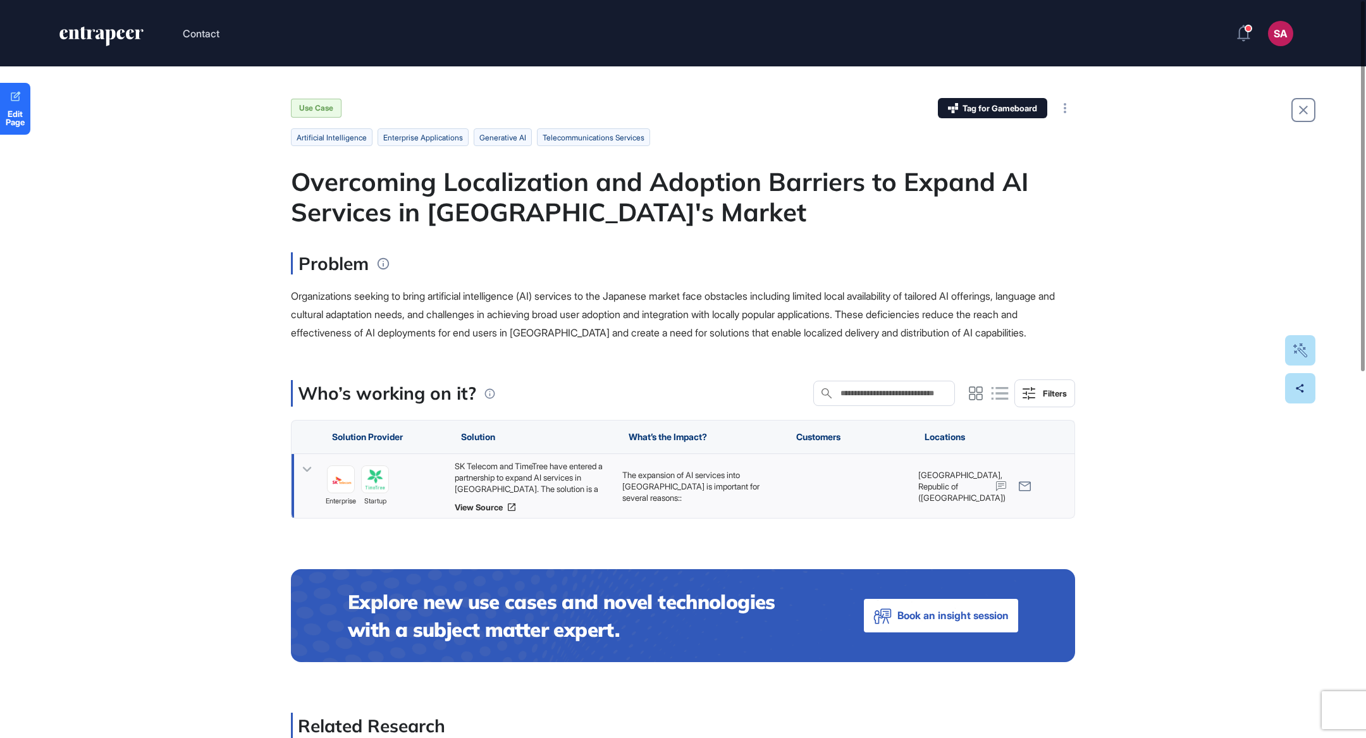
click at [566, 479] on div "SK Telecom and TimeTree have entered a partnership to expand AI services in [GE…" at bounding box center [532, 477] width 155 height 34
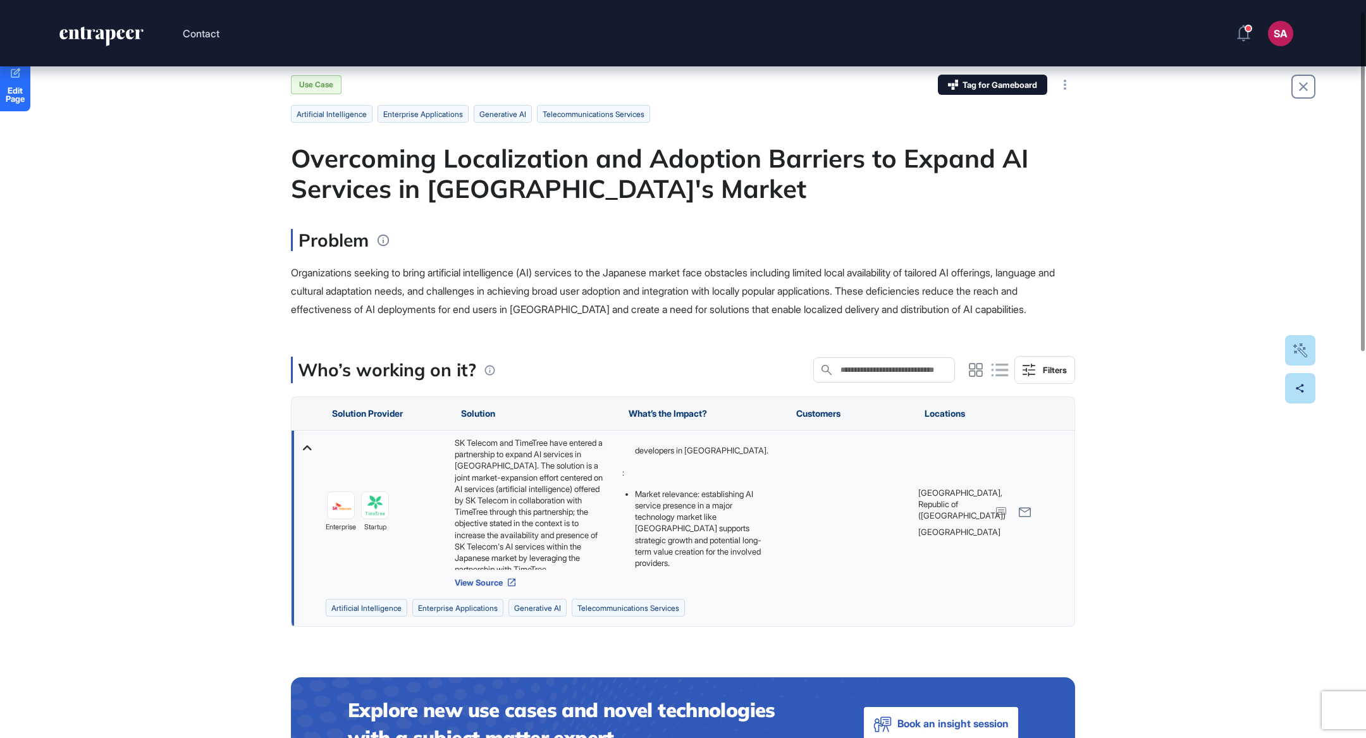
click at [489, 585] on link "View Source" at bounding box center [532, 582] width 155 height 10
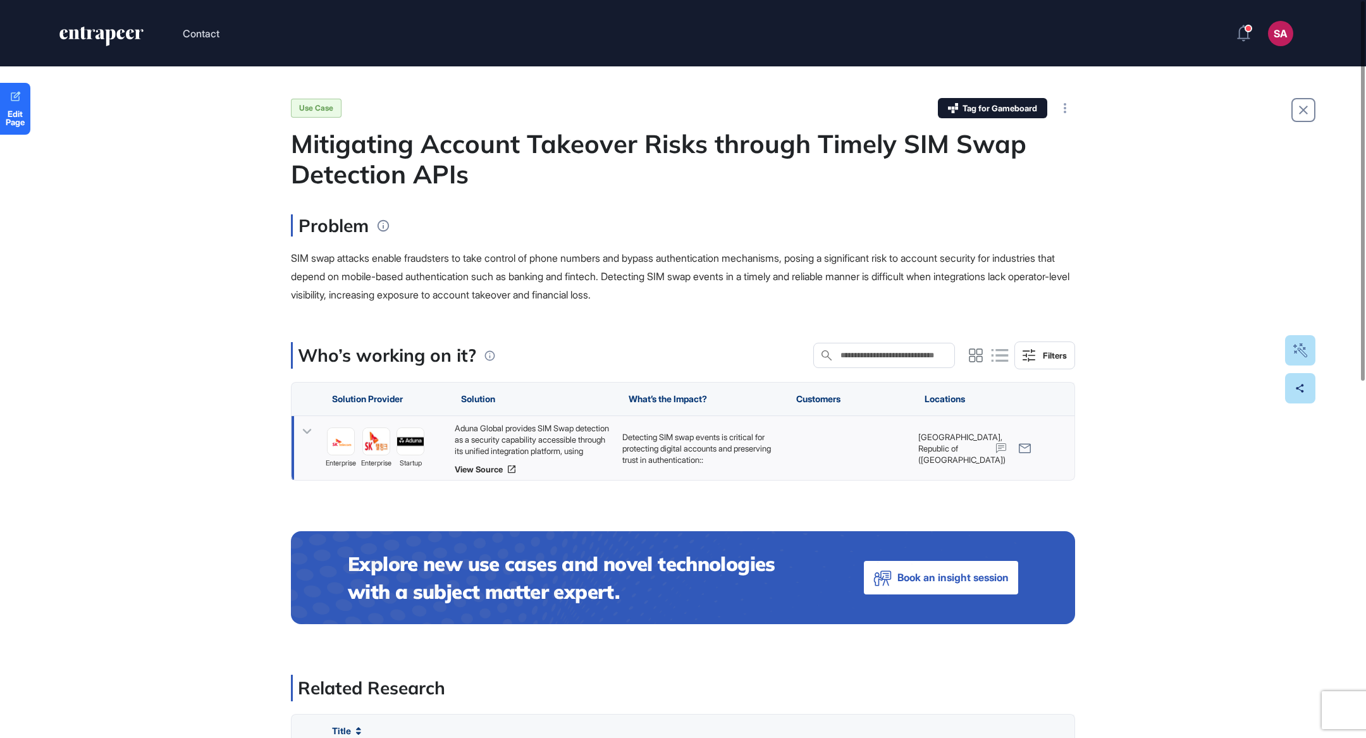
click at [571, 439] on div "Aduna Global provides SIM Swap detection as a security capability accessible th…" at bounding box center [532, 439] width 155 height 34
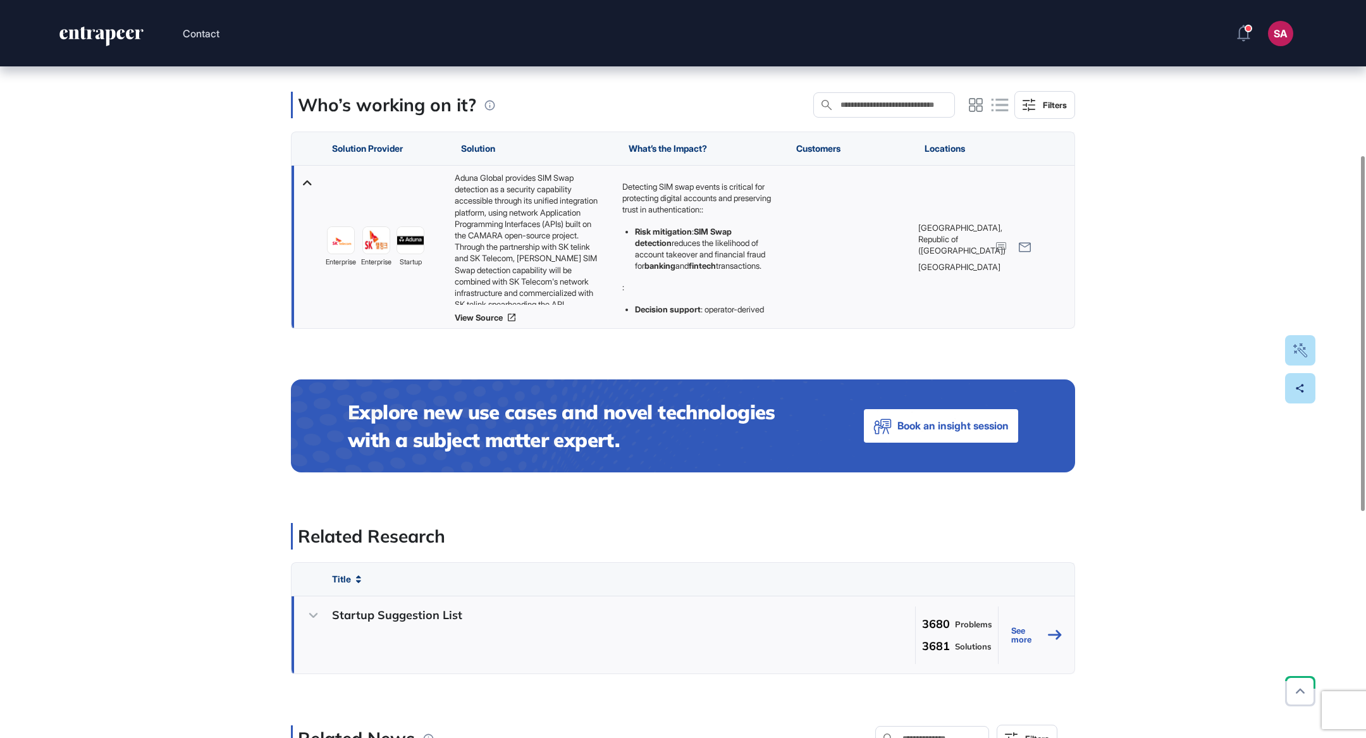
scroll to position [164, 0]
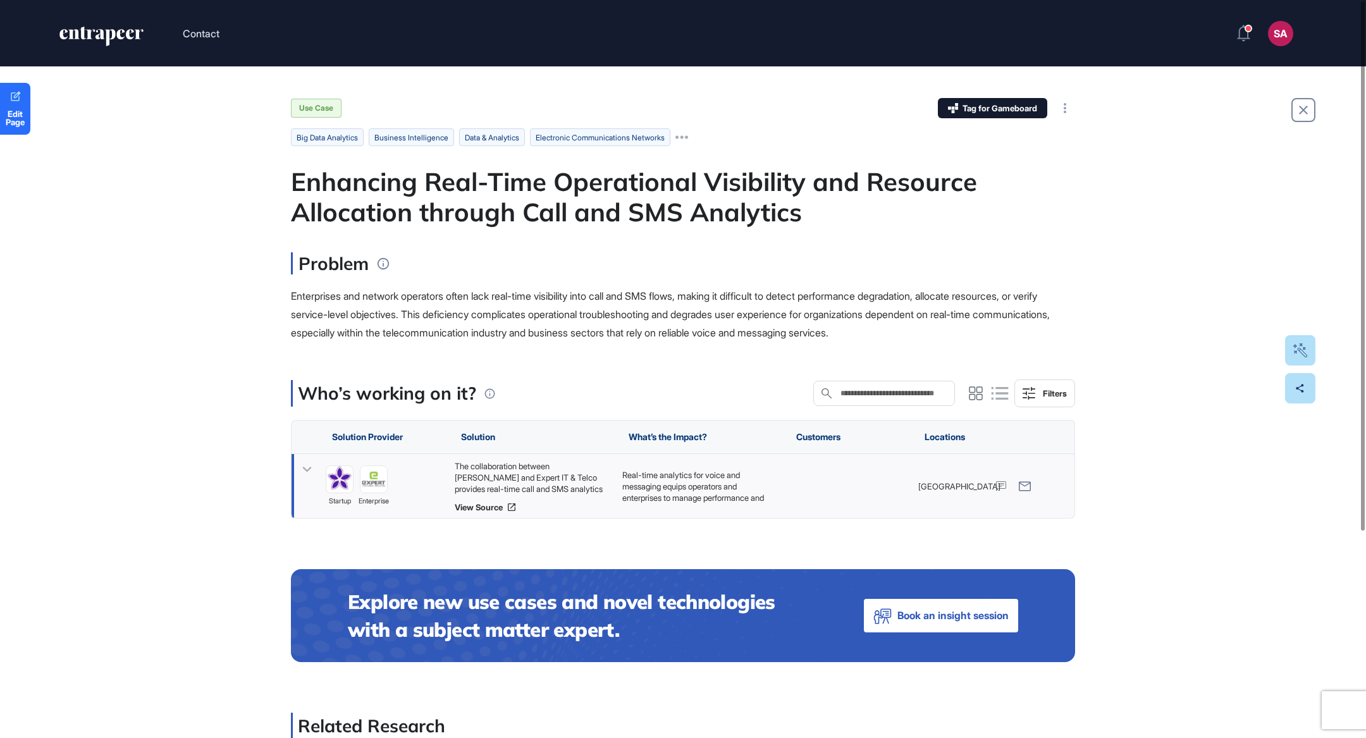
click at [508, 465] on div "The collaboration between Cataleya and Expert IT & Telco provides real-time cal…" at bounding box center [532, 477] width 155 height 34
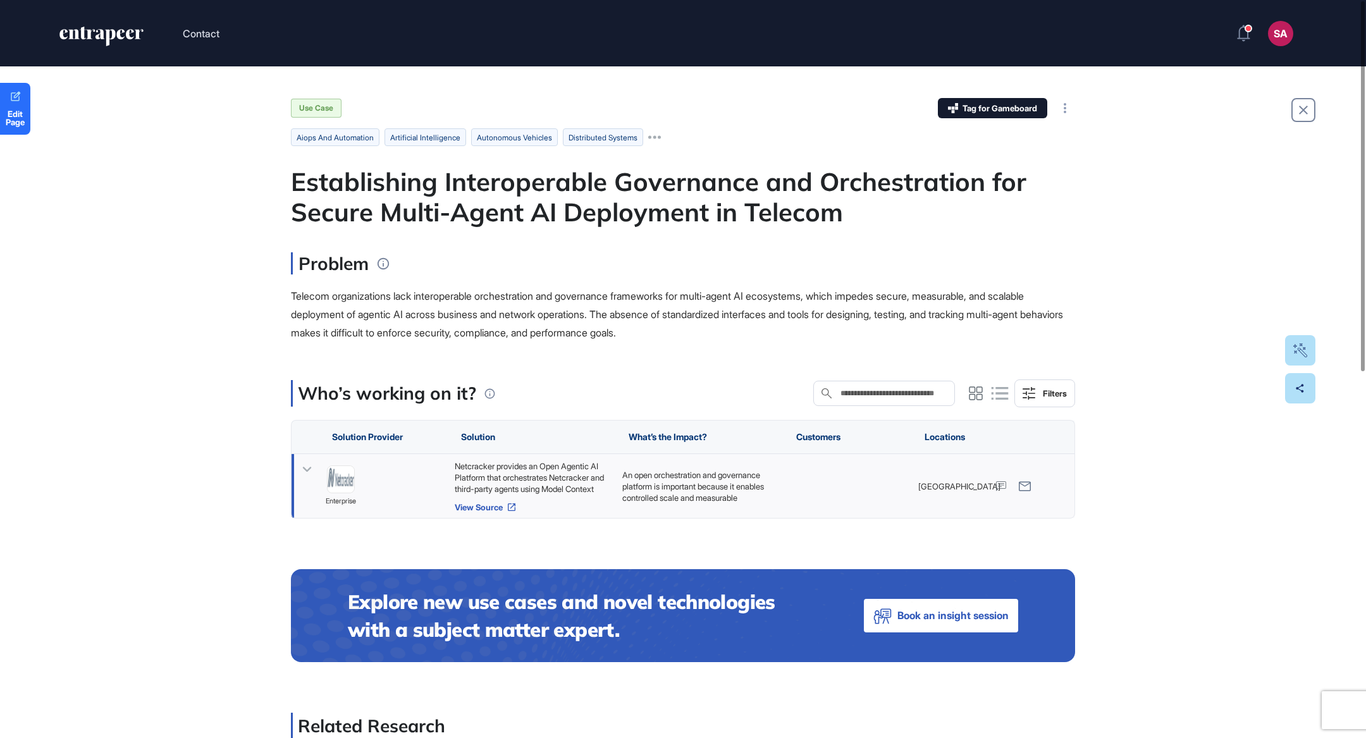
click at [489, 505] on link "View Source" at bounding box center [532, 507] width 155 height 10
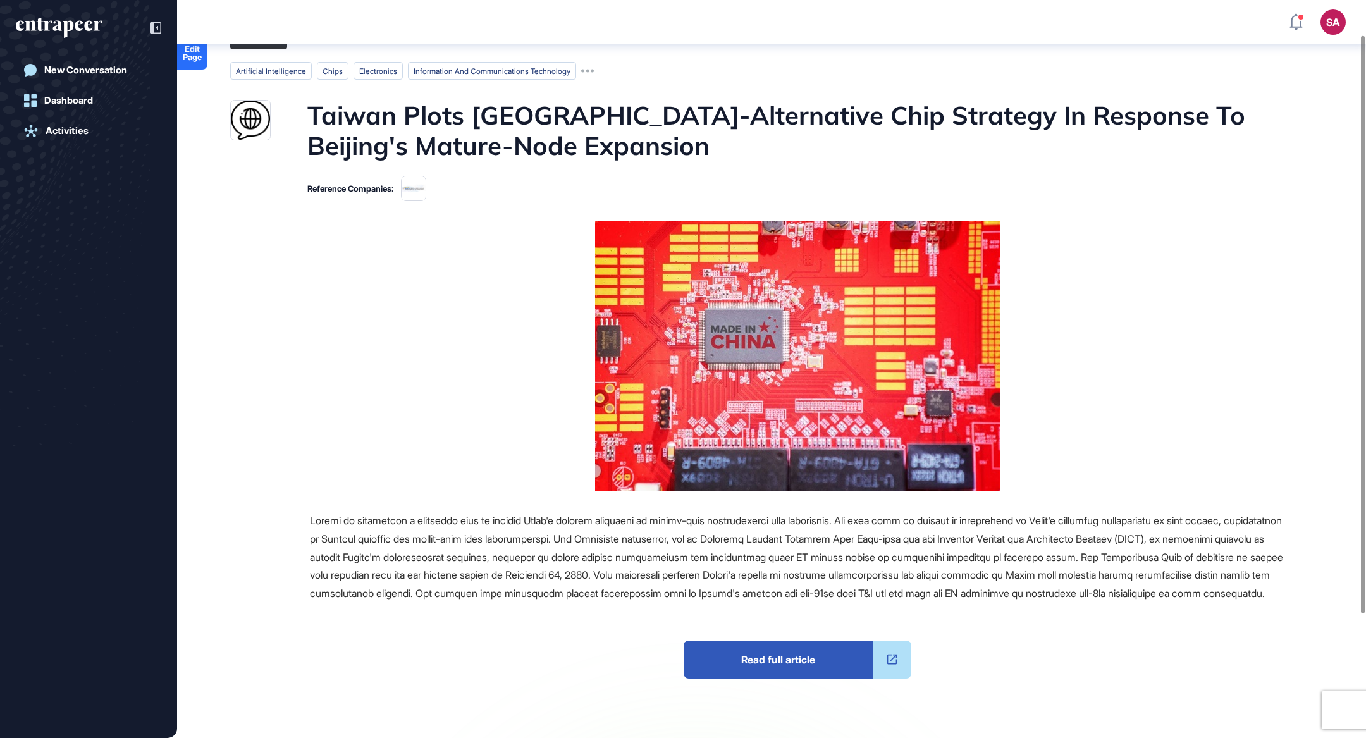
scroll to position [44, 0]
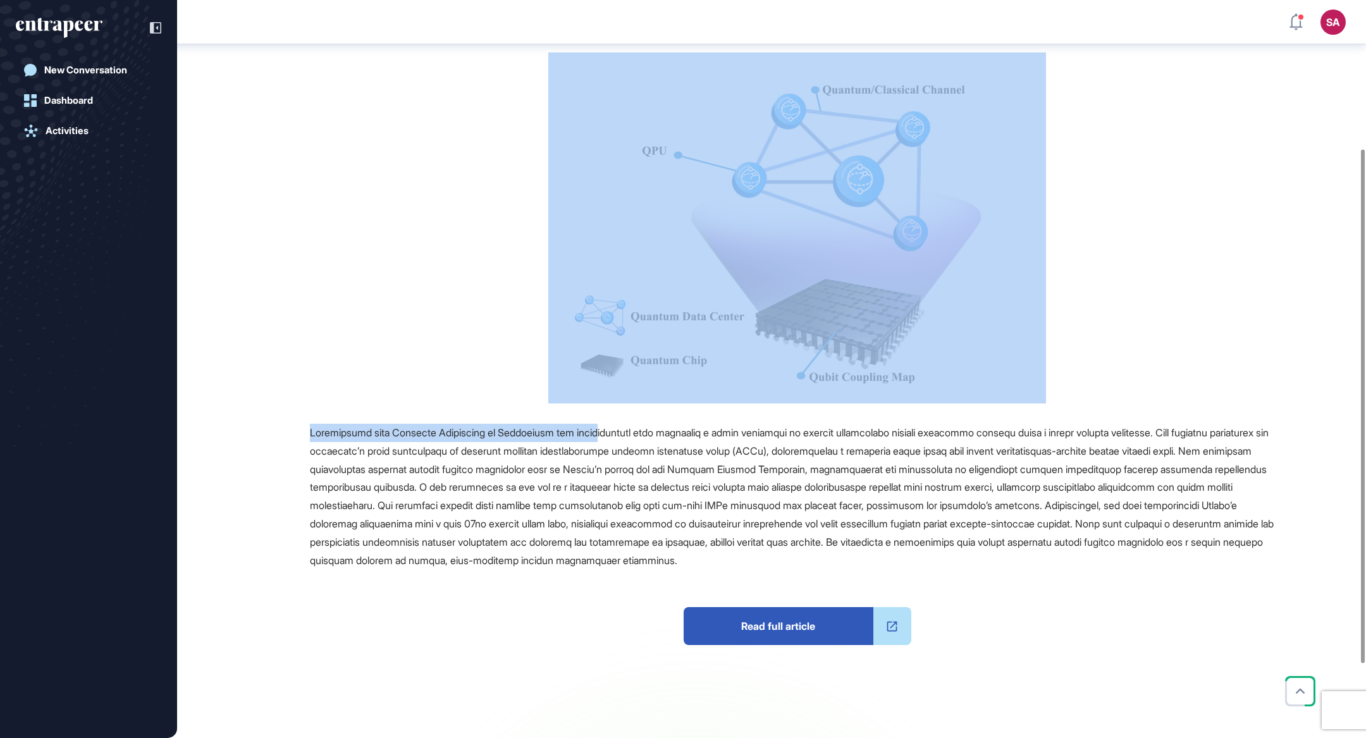
scroll to position [214, 0]
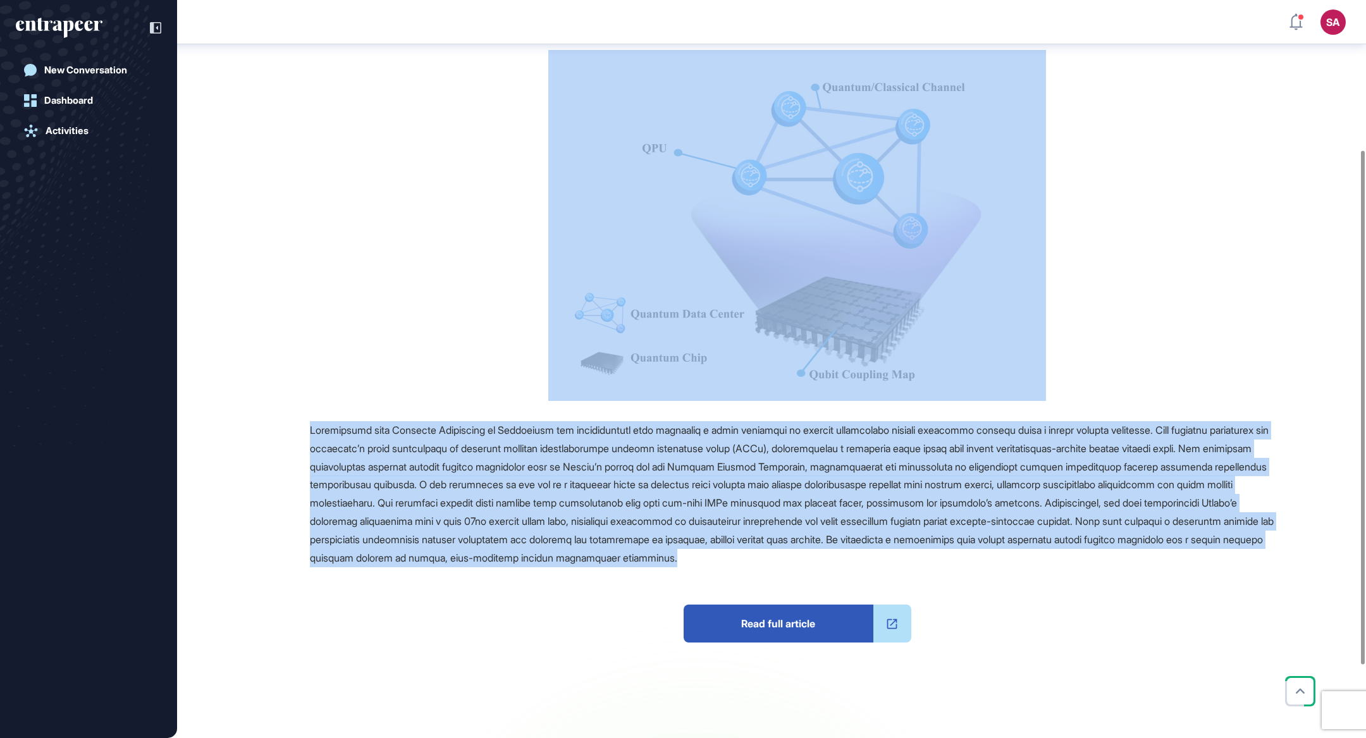
drag, startPoint x: 295, startPoint y: 80, endPoint x: 1066, endPoint y: 559, distance: 908.0
click at [1066, 559] on main "News September 05, 2025 Major Company Announcement September 05, 2025 Major Com…" at bounding box center [773, 330] width 1186 height 951
copy main "Researchers Emulate Distributed Quantum Computing Systems, Overcoming Limitatio…"
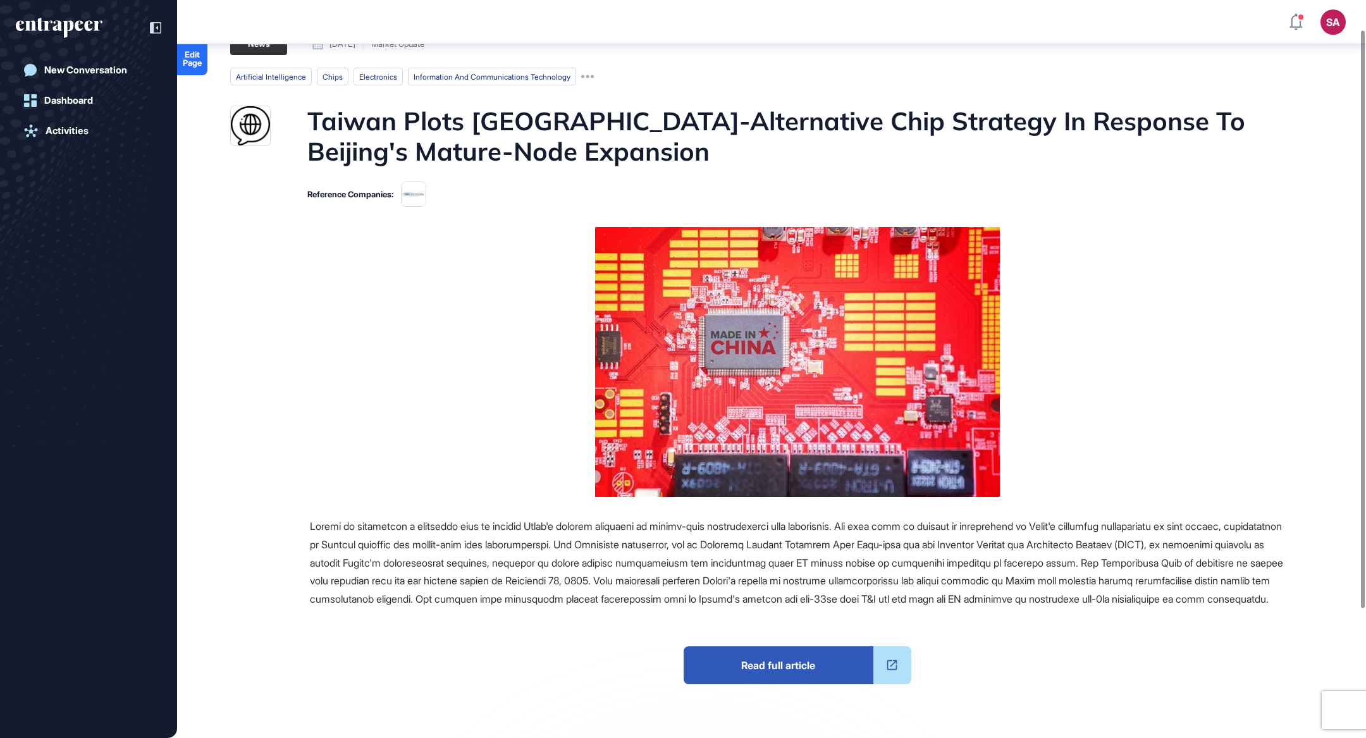
scroll to position [35, 0]
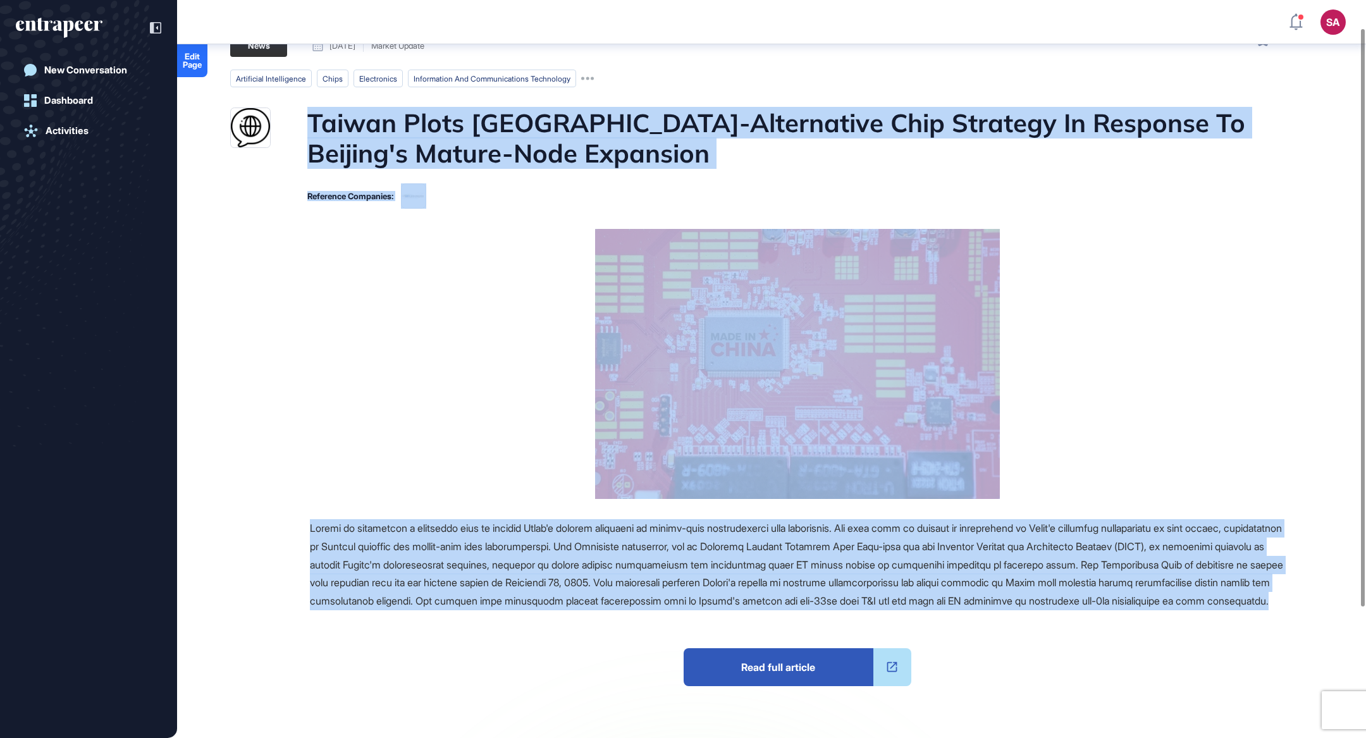
drag, startPoint x: 623, startPoint y: 624, endPoint x: 310, endPoint y: 115, distance: 597.4
click at [310, 115] on main "News September 08, 2025 Market Update September 08, 2025 Market Update artifici…" at bounding box center [773, 442] width 1186 height 816
copy main "Taiwan Plots China-Alternative Chip Strategy In Response To Beijing's Mature-No…"
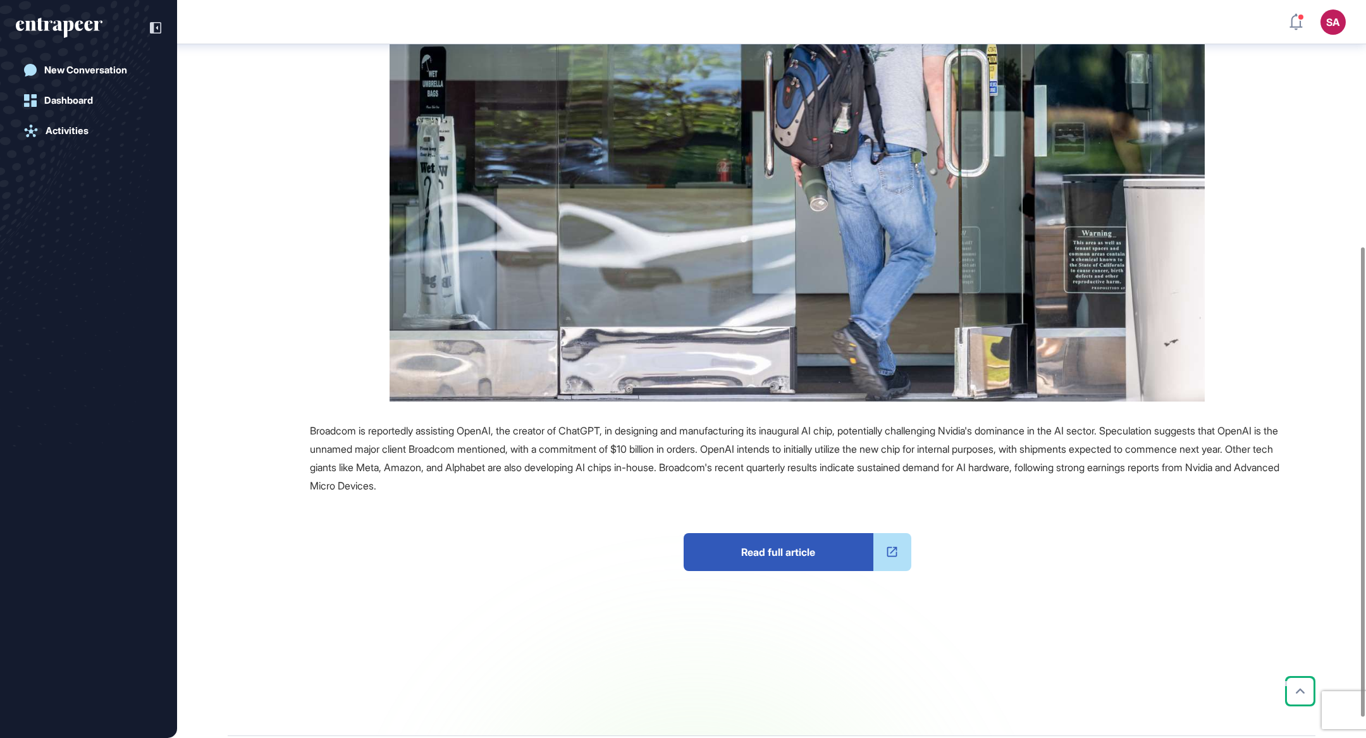
scroll to position [386, 0]
click at [831, 537] on span "Read full article" at bounding box center [778, 551] width 190 height 38
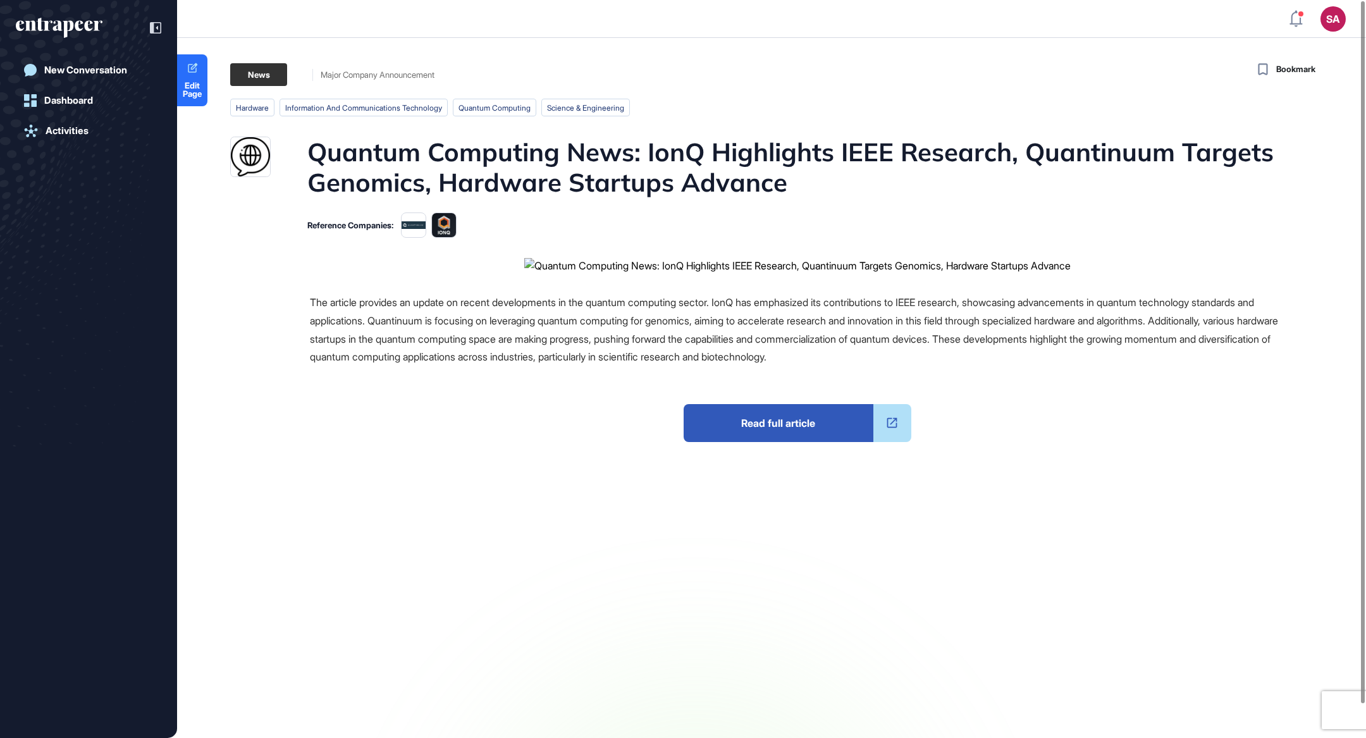
click at [809, 424] on span "Read full article" at bounding box center [778, 423] width 190 height 38
